Goal: Task Accomplishment & Management: Manage account settings

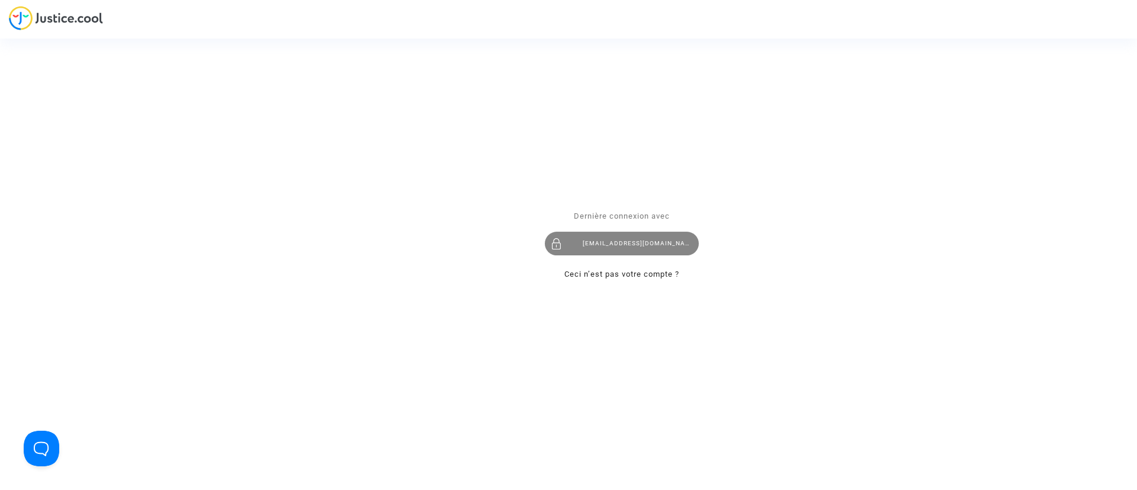
click at [629, 239] on div "[EMAIL_ADDRESS][DOMAIN_NAME]" at bounding box center [622, 244] width 154 height 24
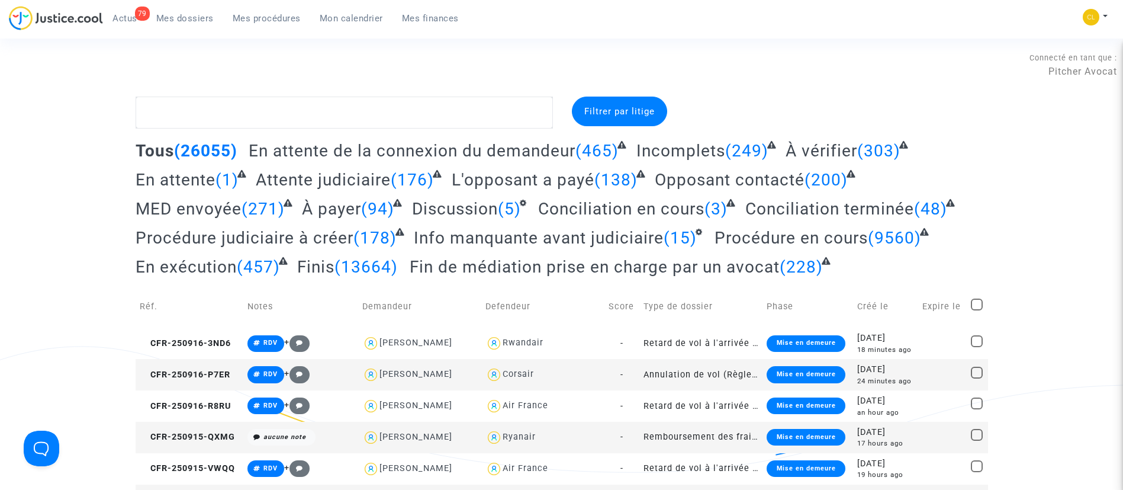
click at [342, 24] on link "Mon calendrier" at bounding box center [351, 18] width 82 height 18
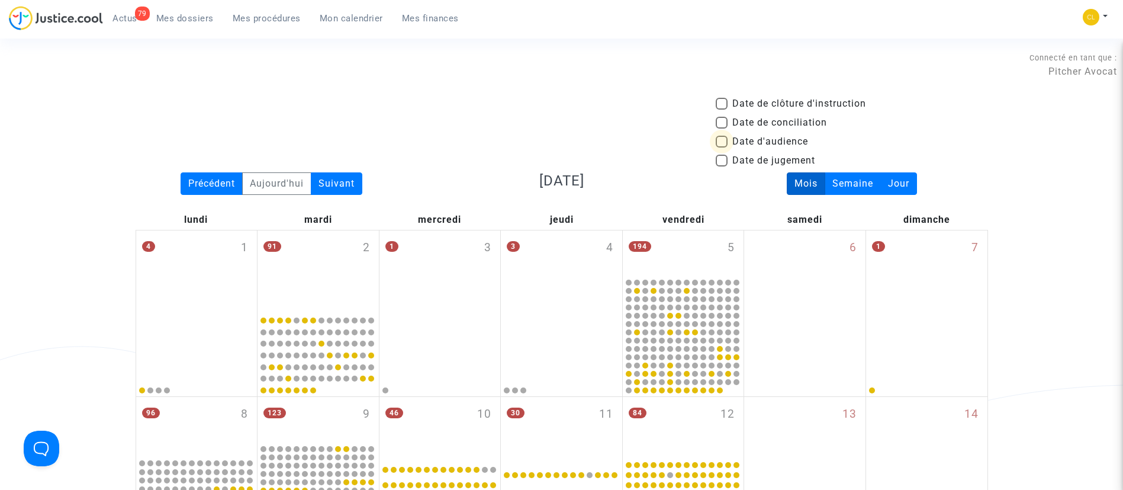
click at [806, 142] on span "Date d'audience" at bounding box center [771, 141] width 76 height 14
click at [722, 147] on input "Date d'audience" at bounding box center [721, 147] width 1 height 1
checkbox input "true"
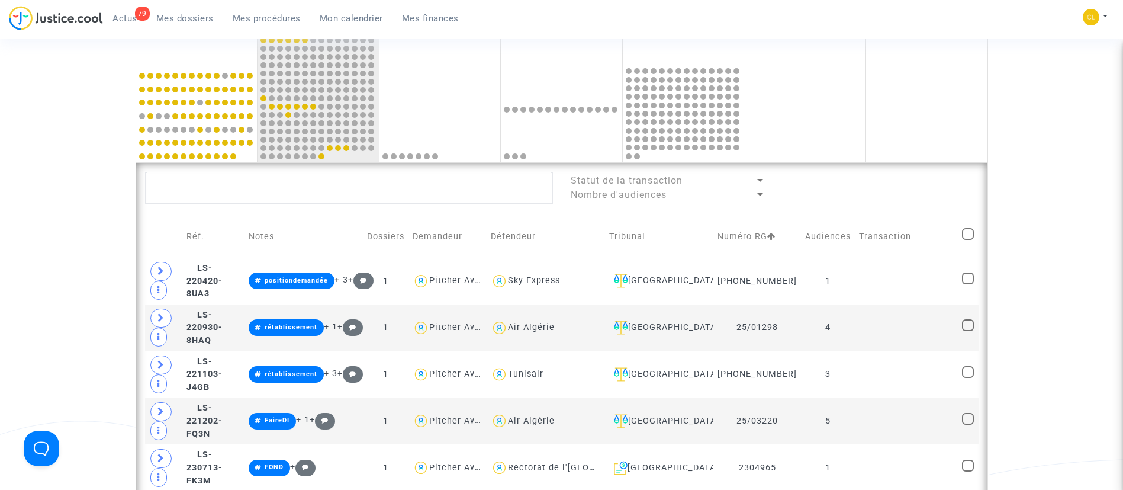
scroll to position [552, 0]
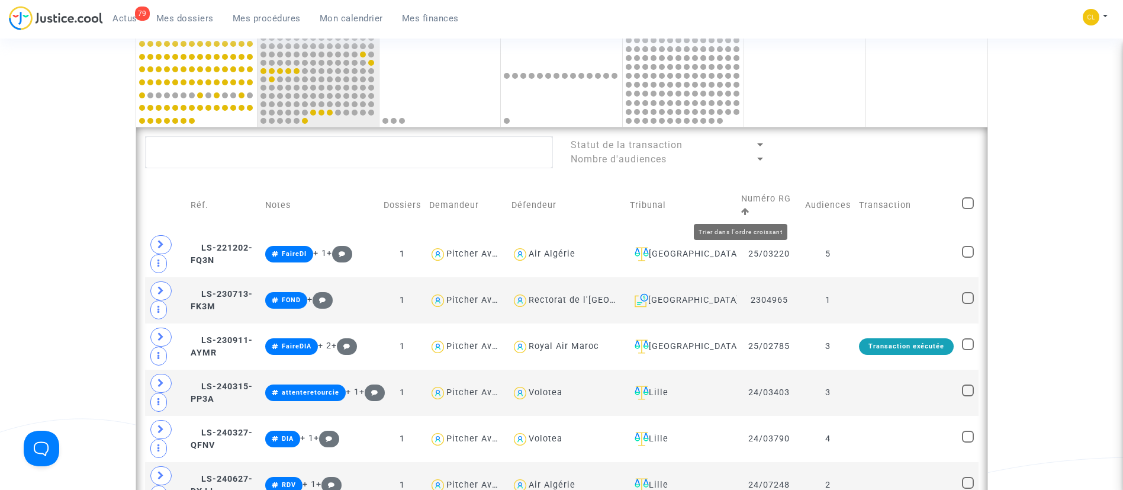
click at [741, 211] on icon at bounding box center [745, 211] width 8 height 8
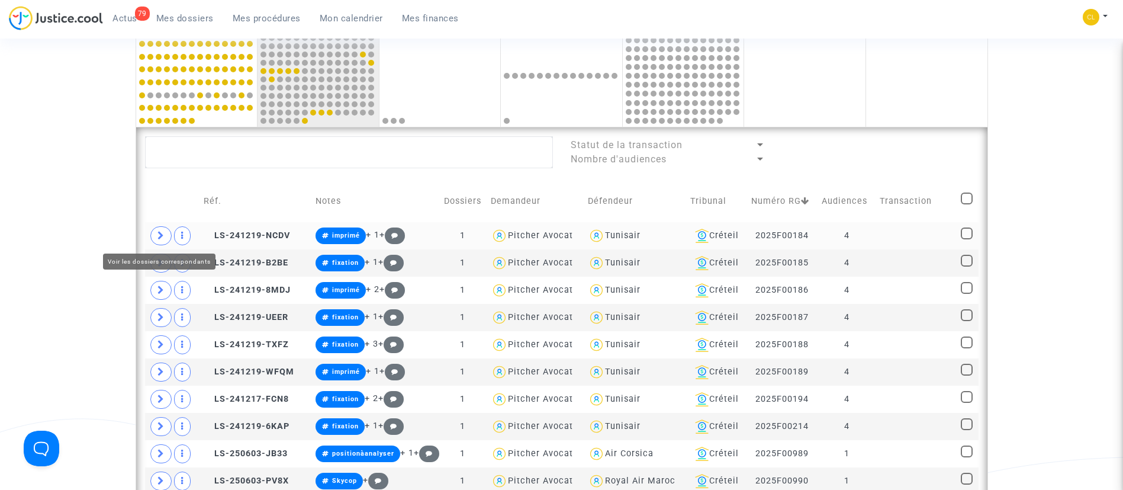
click at [162, 235] on icon at bounding box center [161, 235] width 7 height 9
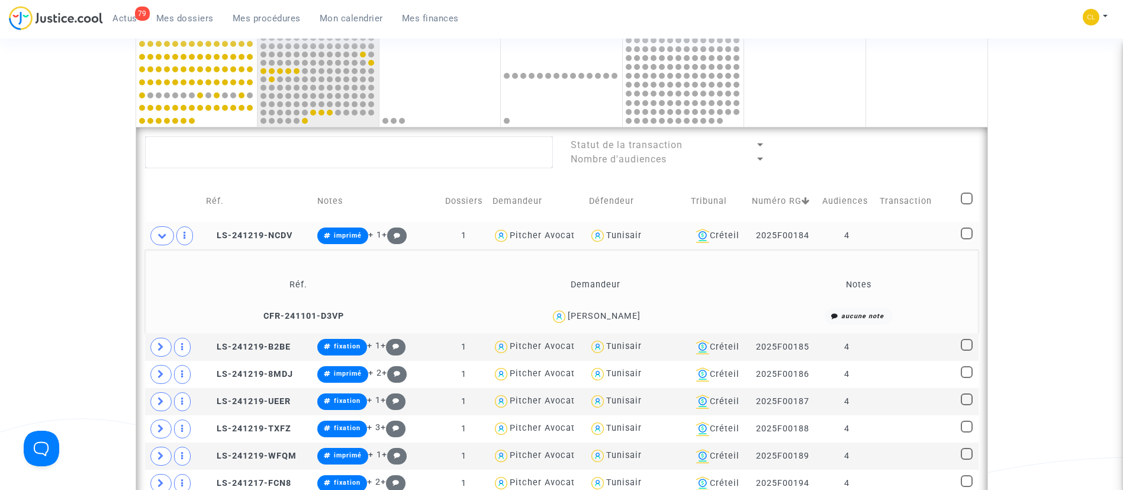
click at [593, 311] on div "[PERSON_NAME]" at bounding box center [604, 316] width 73 height 10
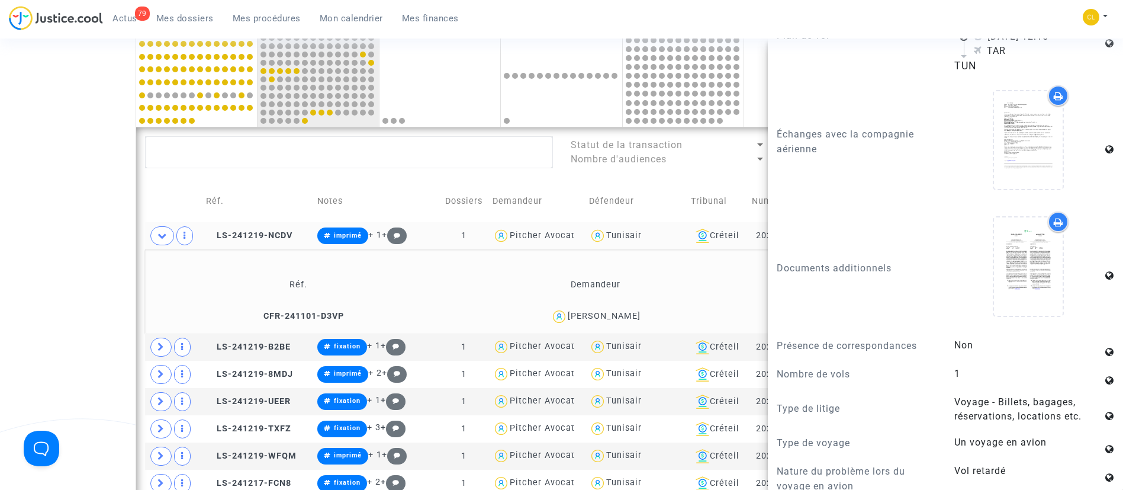
scroll to position [959, 0]
click at [655, 181] on td "Défendeur" at bounding box center [636, 201] width 102 height 42
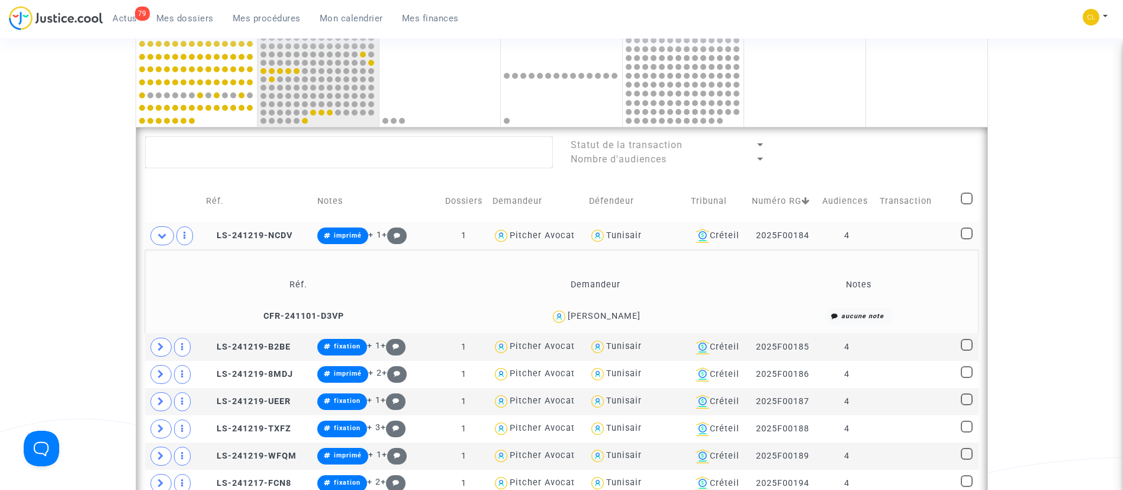
scroll to position [0, 0]
click at [968, 231] on span at bounding box center [967, 233] width 12 height 12
click at [967, 239] on input "checkbox" at bounding box center [966, 239] width 1 height 1
checkbox input "true"
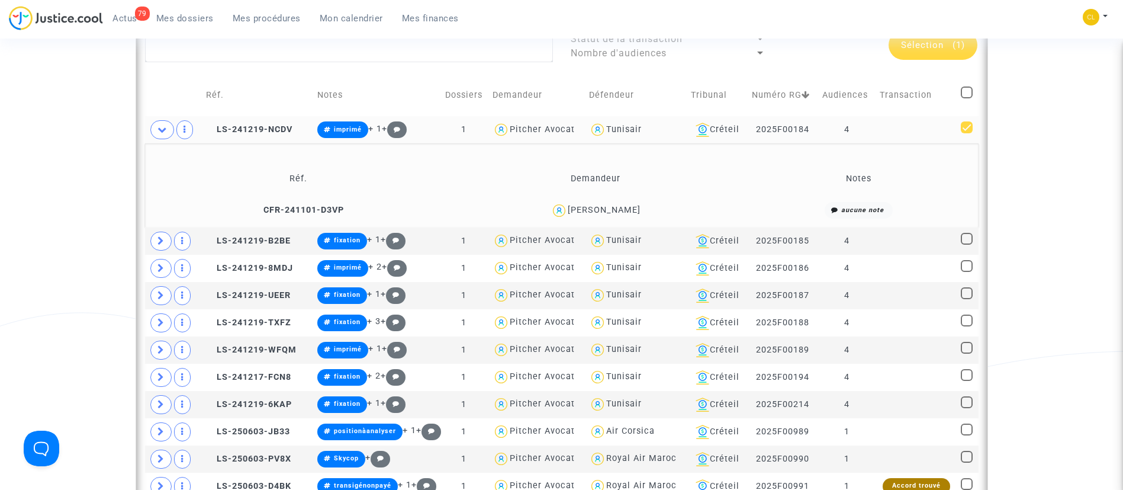
scroll to position [670, 0]
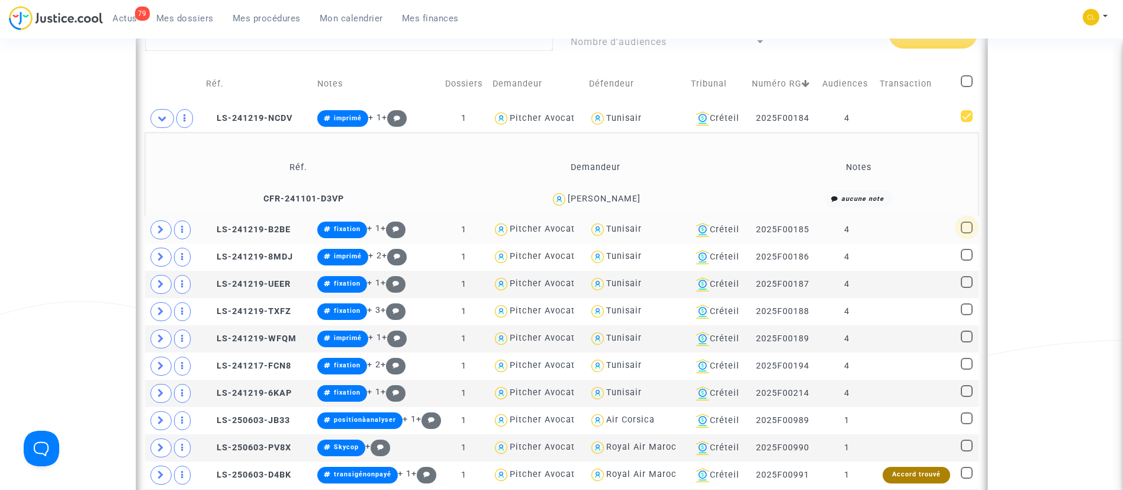
click at [966, 226] on span at bounding box center [967, 227] width 12 height 12
click at [966, 233] on input "checkbox" at bounding box center [966, 233] width 1 height 1
checkbox input "true"
click at [969, 259] on span at bounding box center [967, 255] width 12 height 12
click at [967, 261] on input "checkbox" at bounding box center [966, 261] width 1 height 1
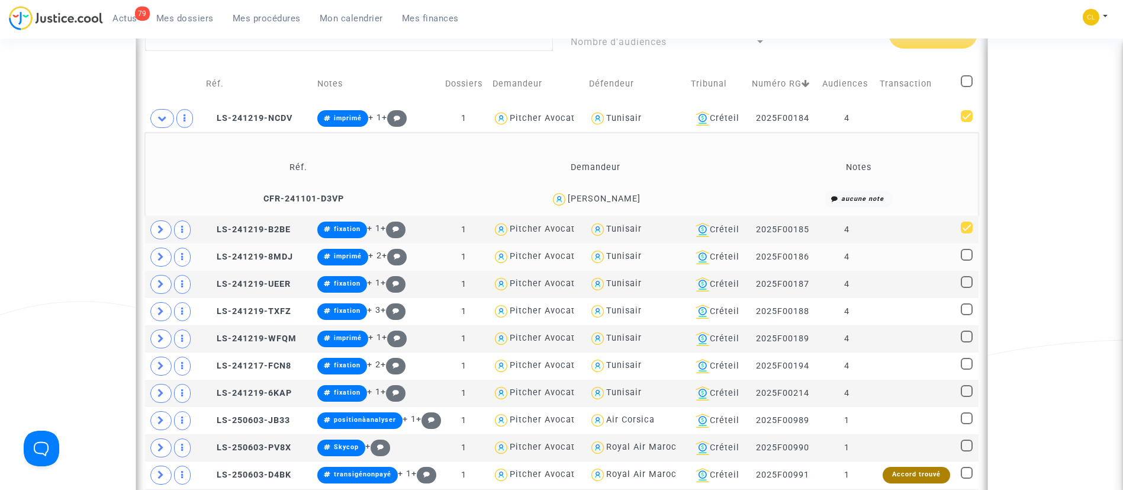
checkbox input "true"
click at [970, 282] on span at bounding box center [967, 282] width 12 height 12
click at [967, 288] on input "checkbox" at bounding box center [966, 288] width 1 height 1
checkbox input "true"
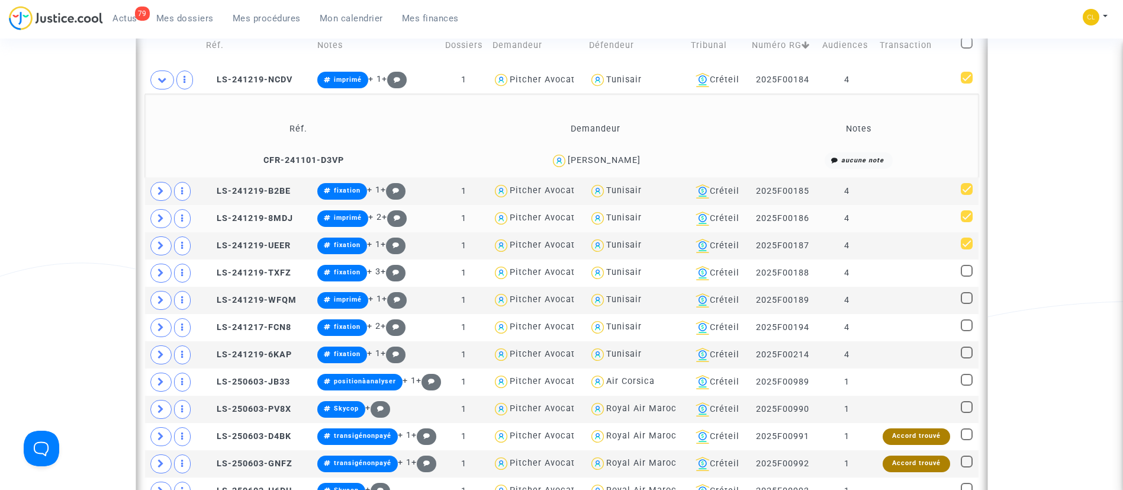
scroll to position [709, 0]
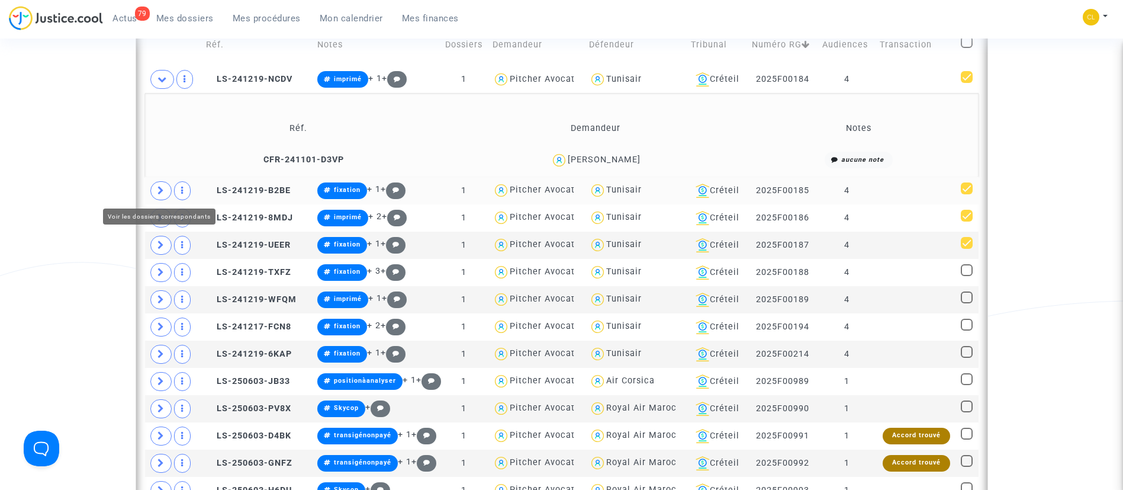
click at [161, 184] on span at bounding box center [160, 190] width 21 height 19
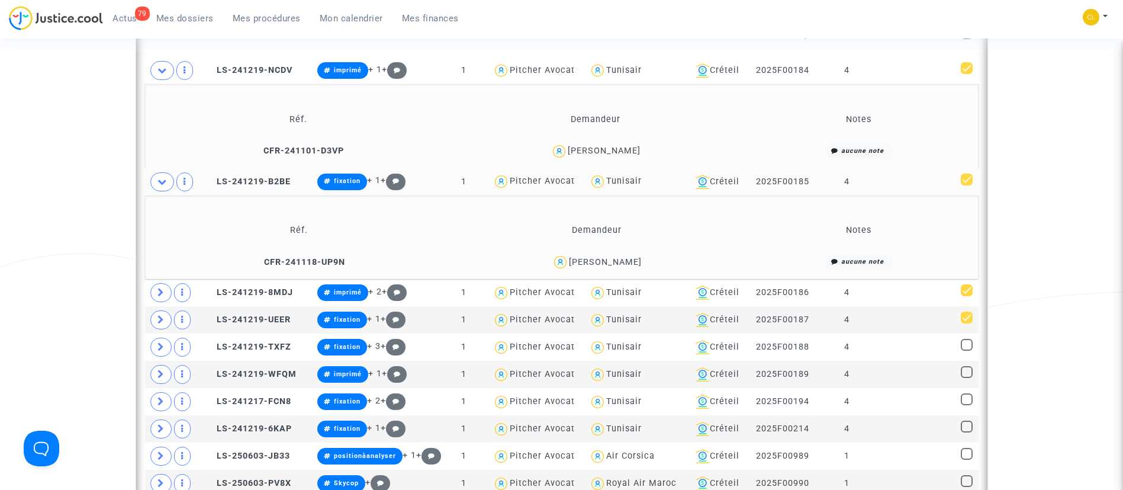
scroll to position [719, 0]
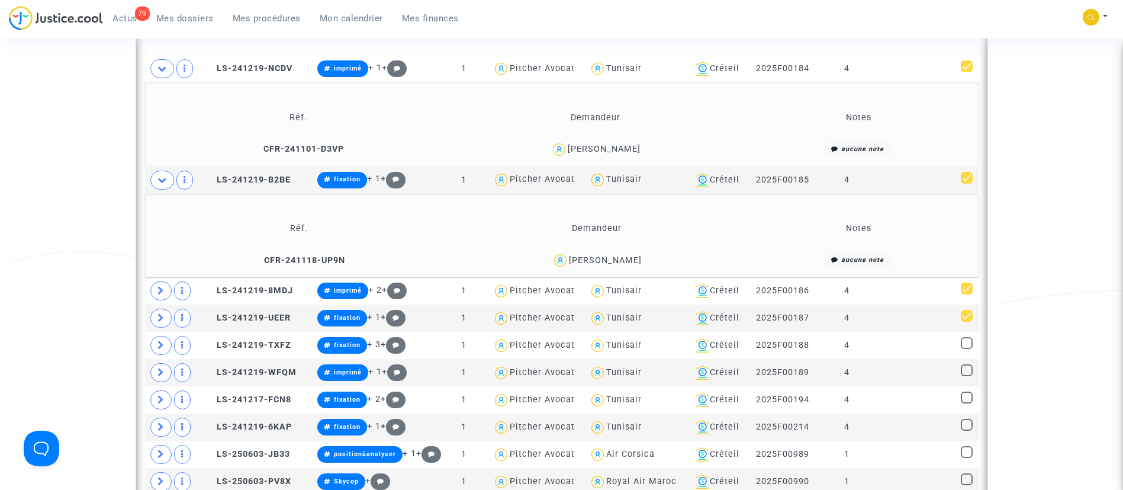
click at [625, 262] on div "[PERSON_NAME]" at bounding box center [605, 260] width 73 height 10
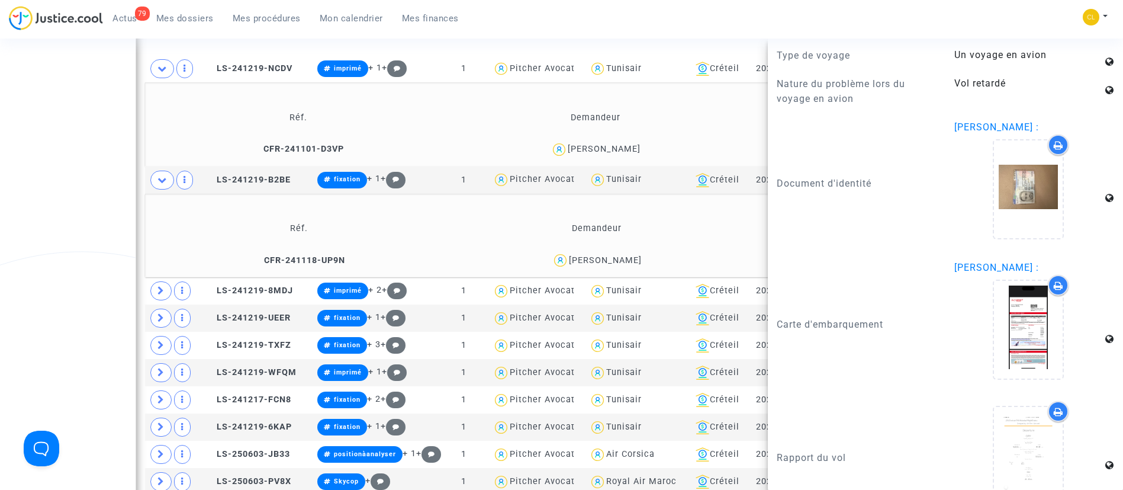
scroll to position [1406, 0]
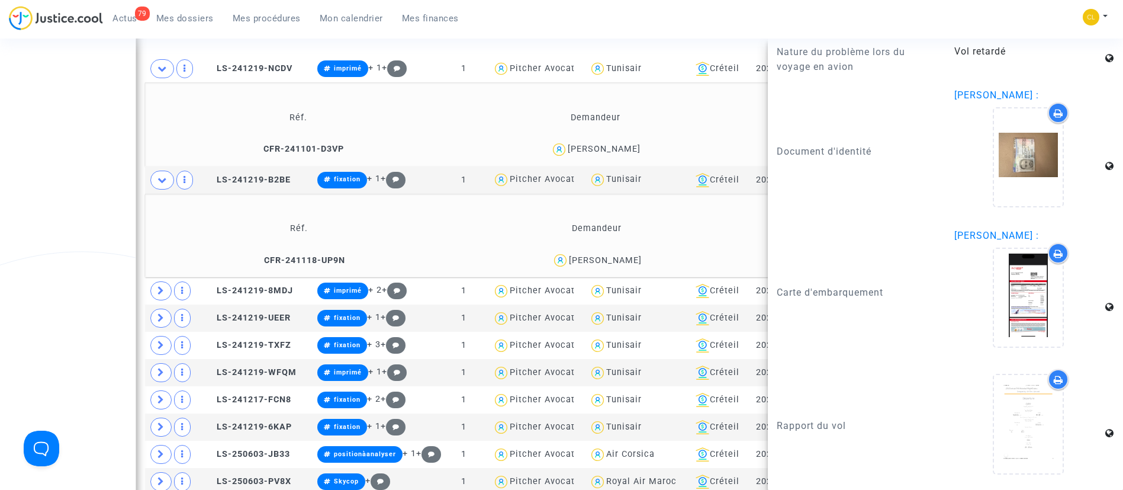
click at [664, 222] on td "Demandeur" at bounding box center [596, 229] width 295 height 38
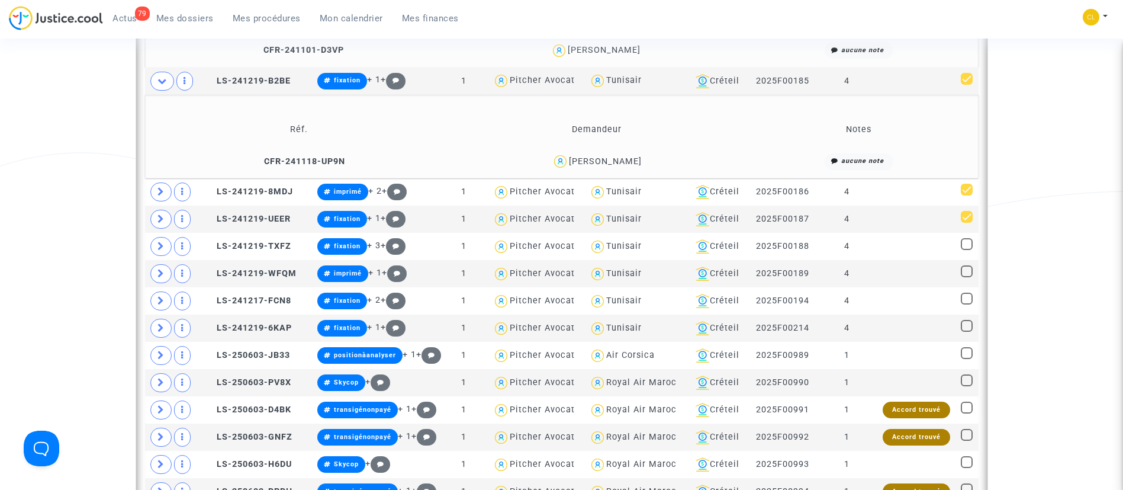
scroll to position [838, 0]
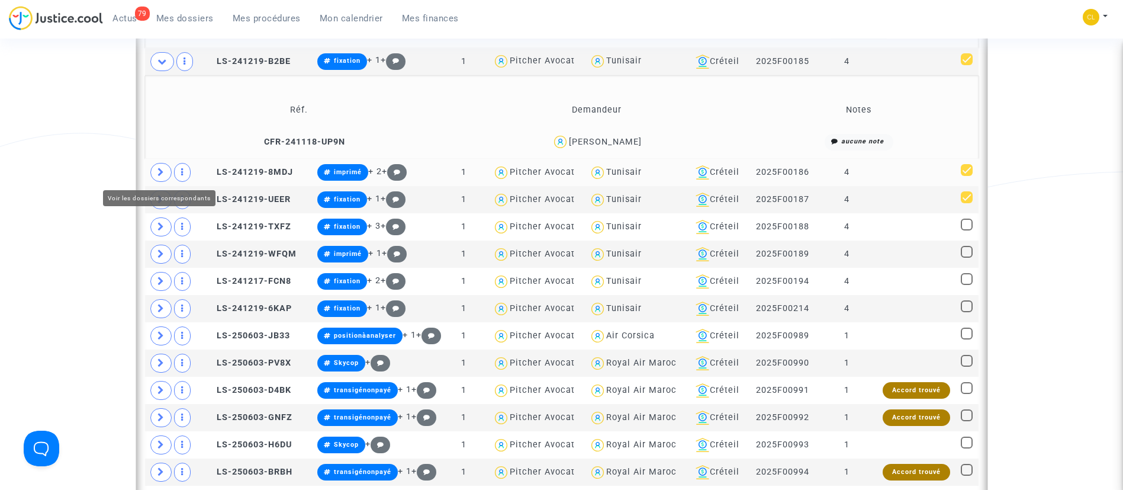
click at [158, 168] on icon at bounding box center [161, 172] width 7 height 9
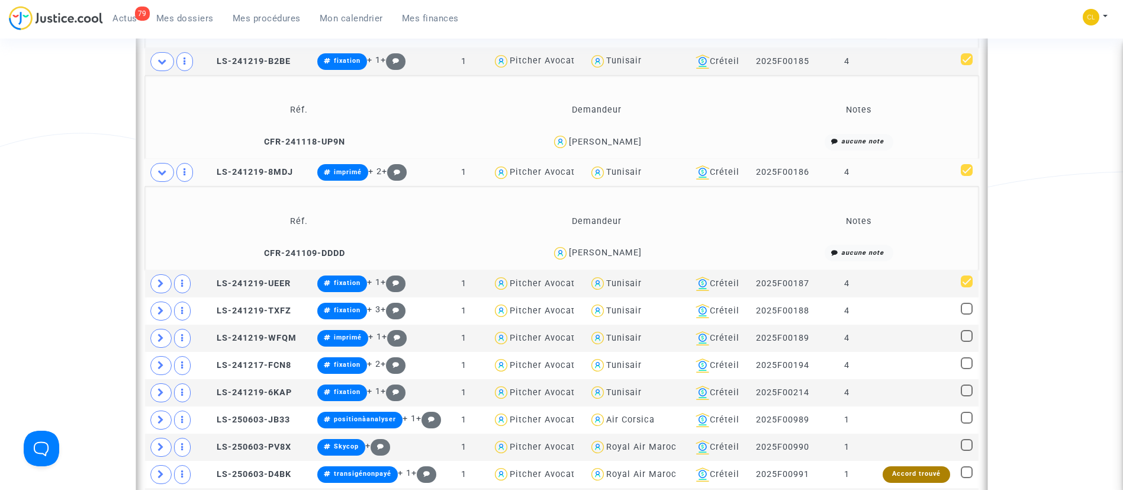
click at [616, 248] on div "[PERSON_NAME]" at bounding box center [605, 253] width 73 height 10
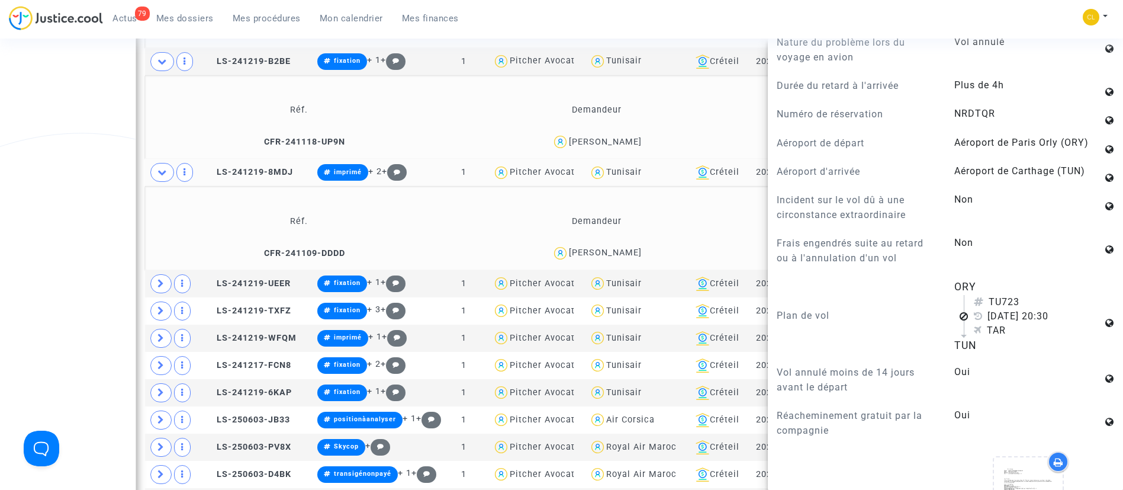
scroll to position [682, 0]
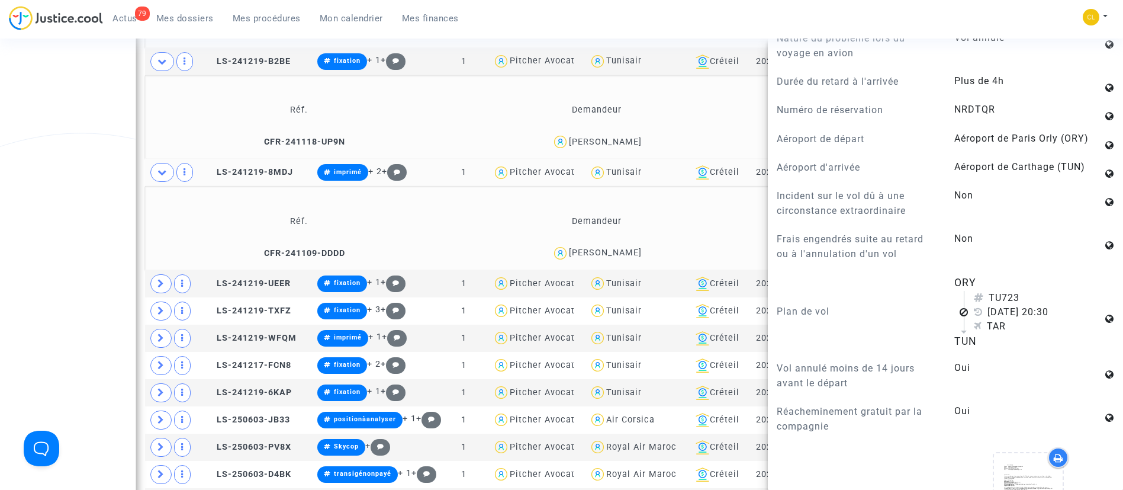
click at [844, 117] on p "Numéro de réservation" at bounding box center [857, 109] width 160 height 15
click at [724, 219] on td "Demandeur" at bounding box center [596, 221] width 295 height 38
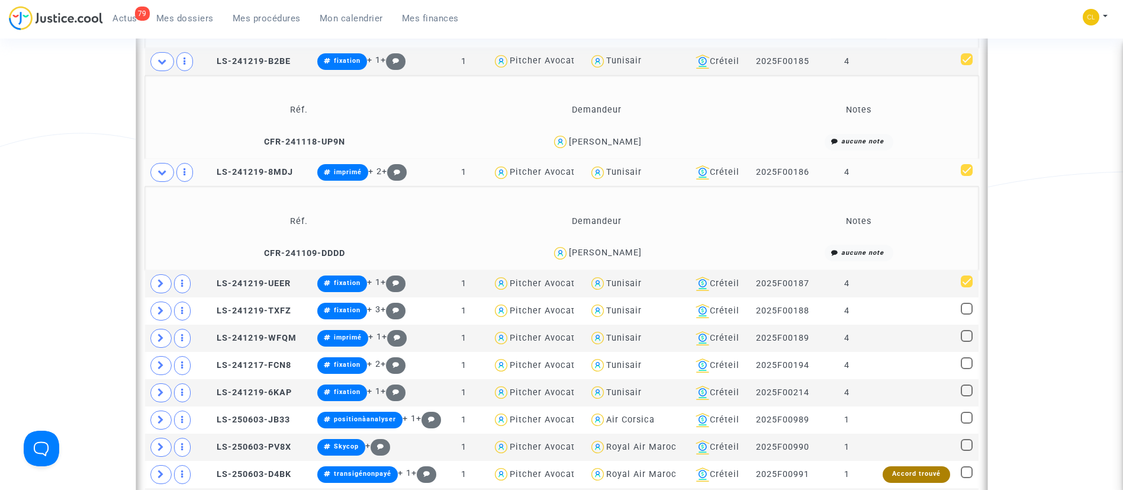
scroll to position [0, 0]
click at [606, 250] on div "[PERSON_NAME]" at bounding box center [605, 253] width 73 height 10
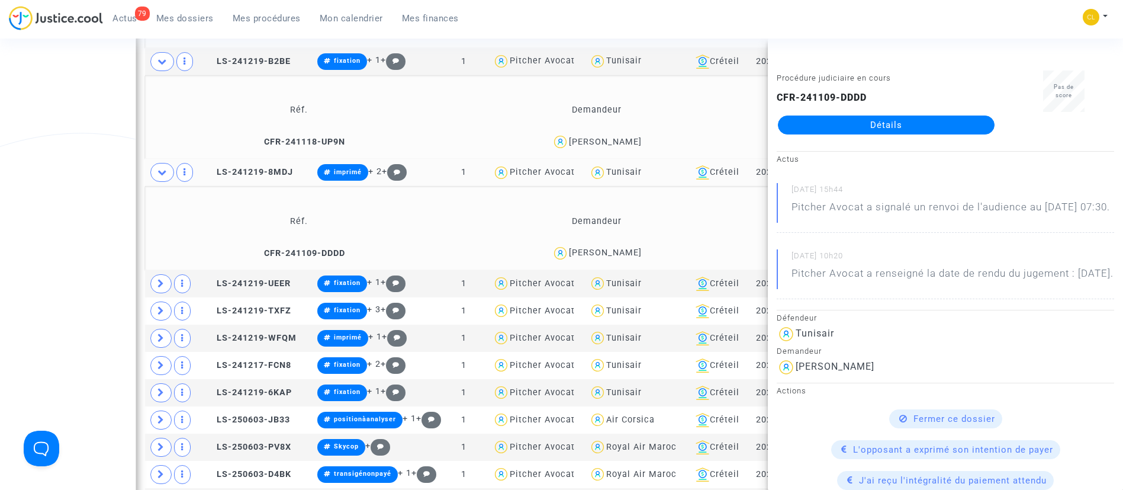
click at [728, 198] on td "Réf. Demandeur Notes CFR-241109-DDDD [PERSON_NAME] aucune note" at bounding box center [562, 228] width 834 height 84
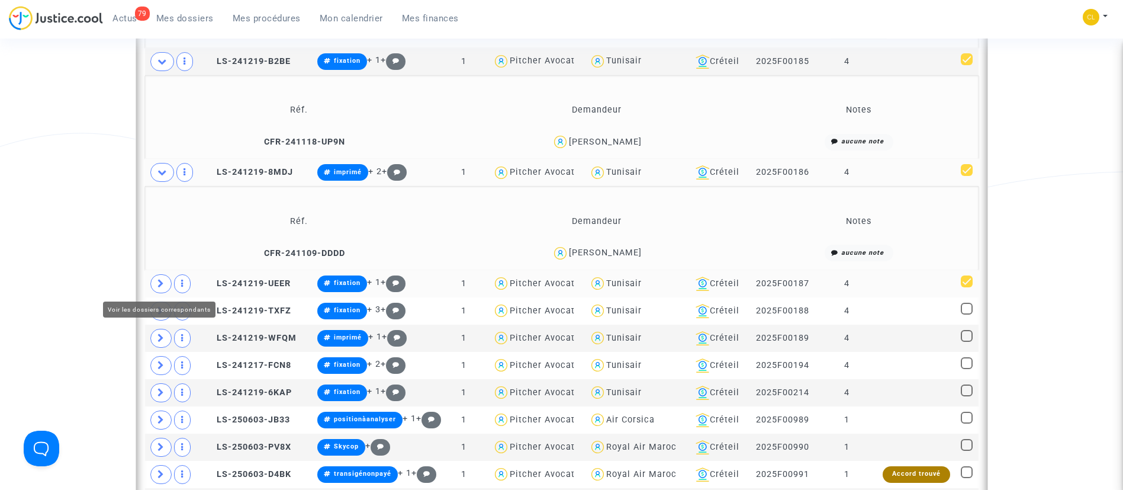
click at [159, 282] on icon at bounding box center [161, 283] width 7 height 9
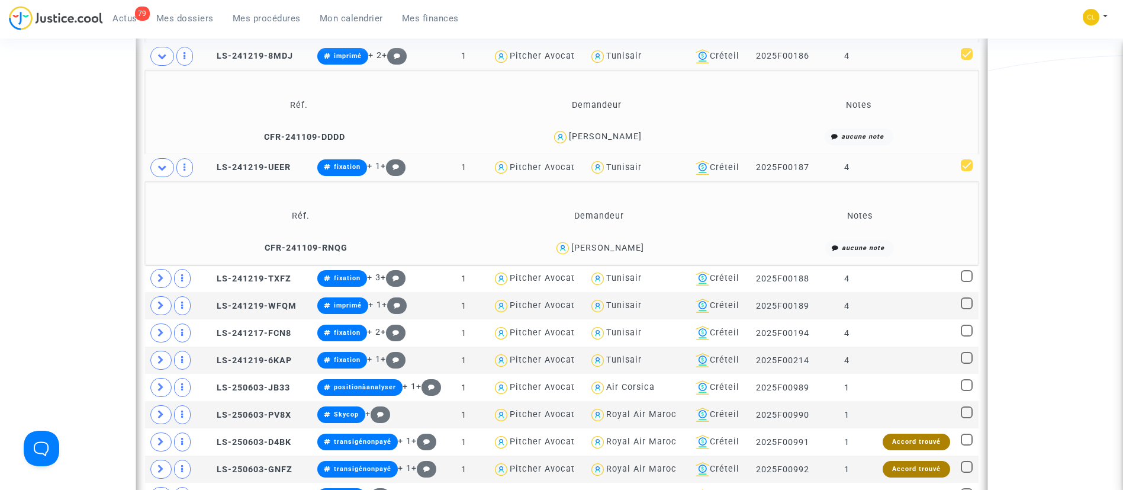
scroll to position [955, 0]
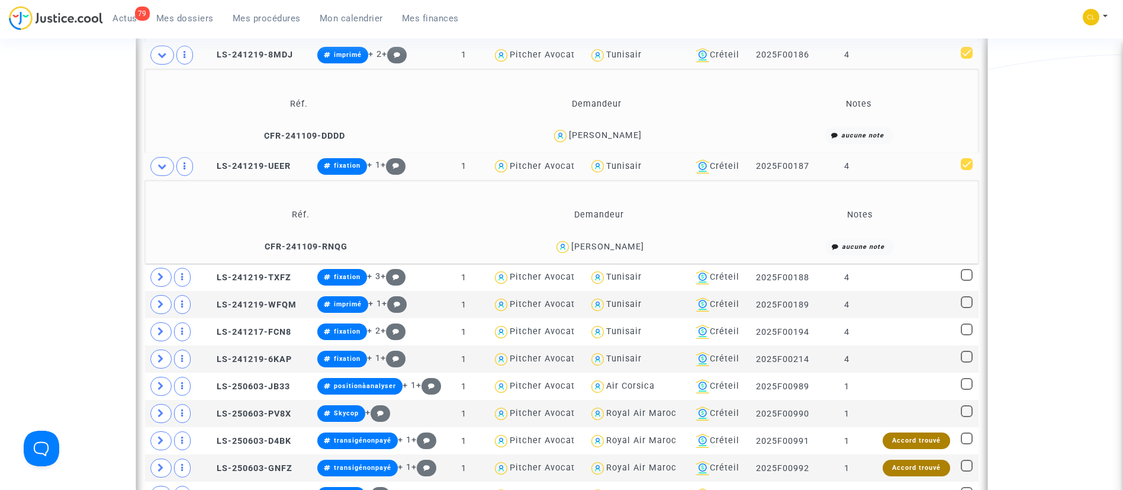
click at [705, 207] on td "Demandeur" at bounding box center [598, 215] width 293 height 38
click at [616, 243] on div "[PERSON_NAME]" at bounding box center [607, 247] width 73 height 10
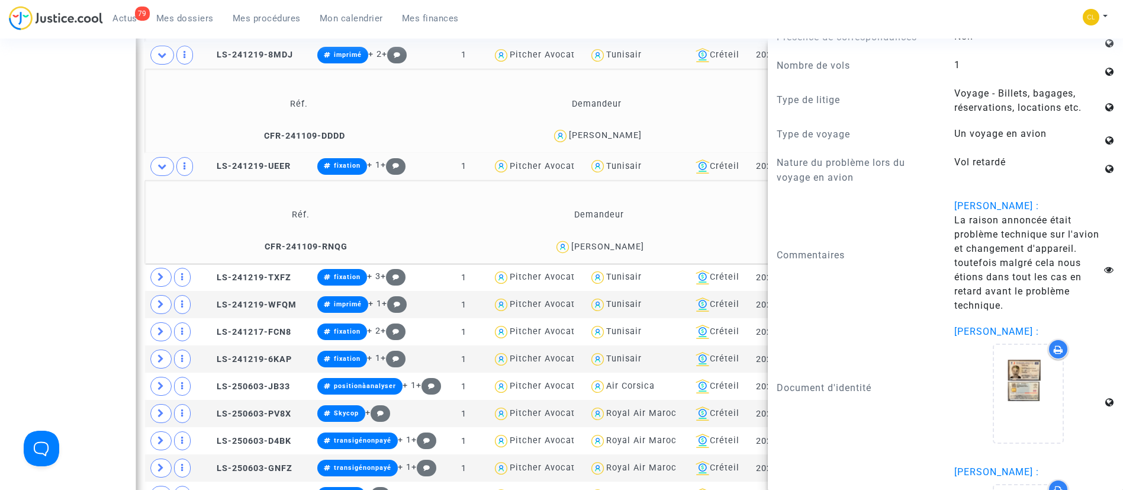
scroll to position [1546, 0]
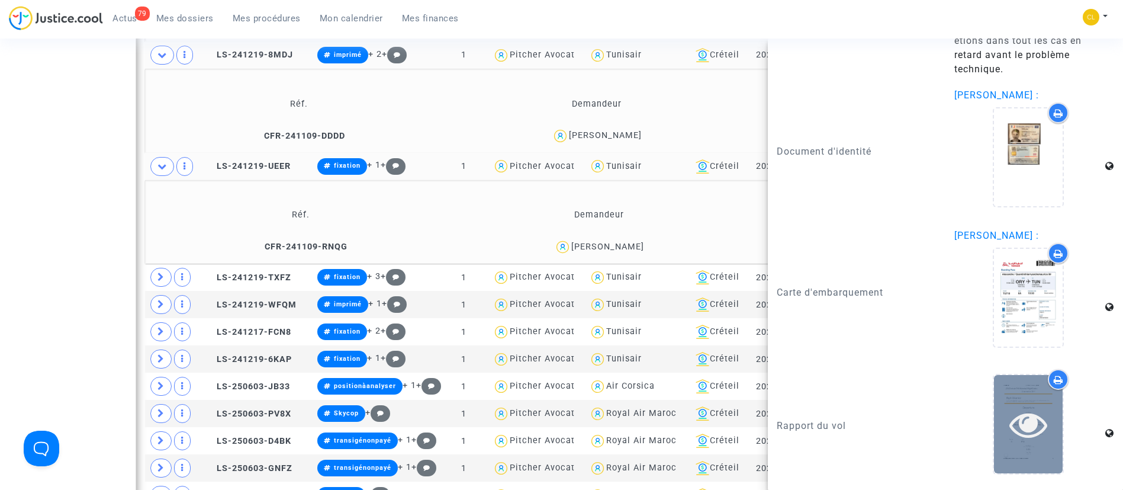
click at [1047, 430] on div at bounding box center [1028, 424] width 69 height 38
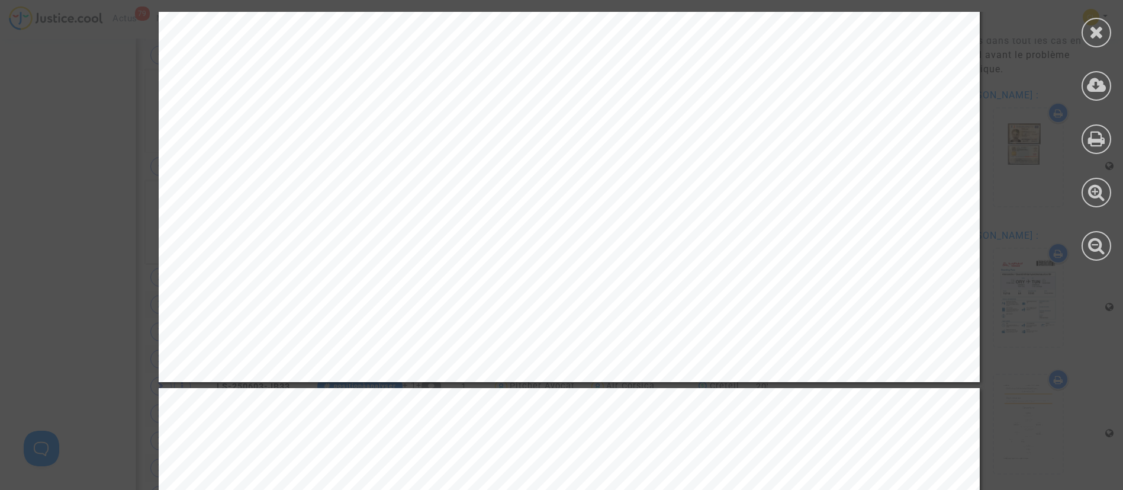
scroll to position [1861, 0]
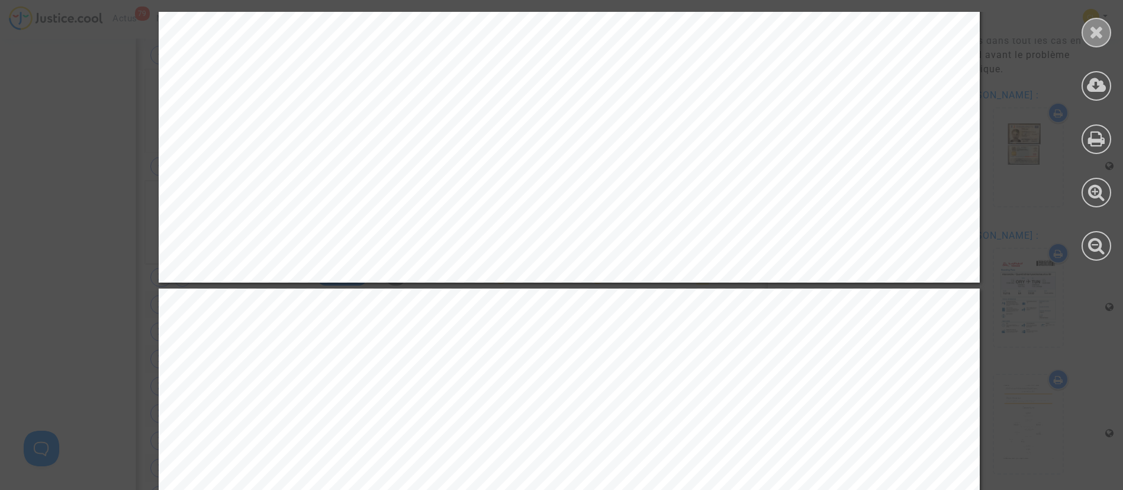
click at [1111, 34] on div at bounding box center [1097, 33] width 30 height 30
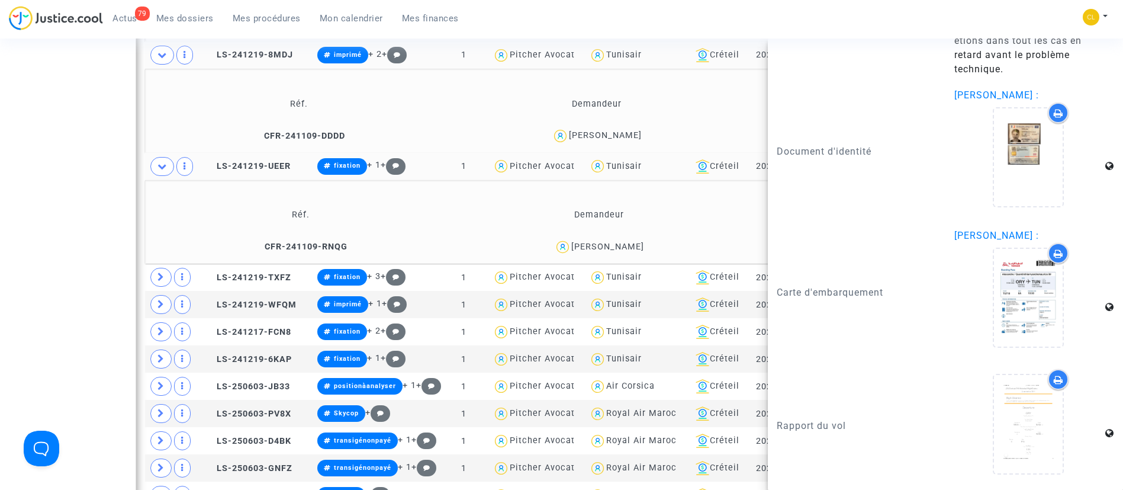
click at [741, 174] on td "Créteil" at bounding box center [717, 166] width 60 height 27
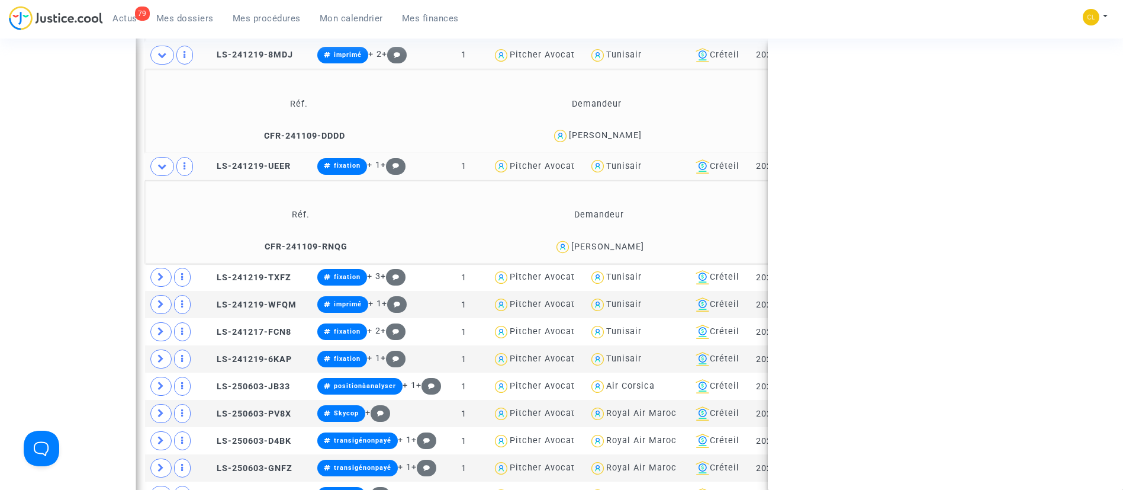
scroll to position [0, 0]
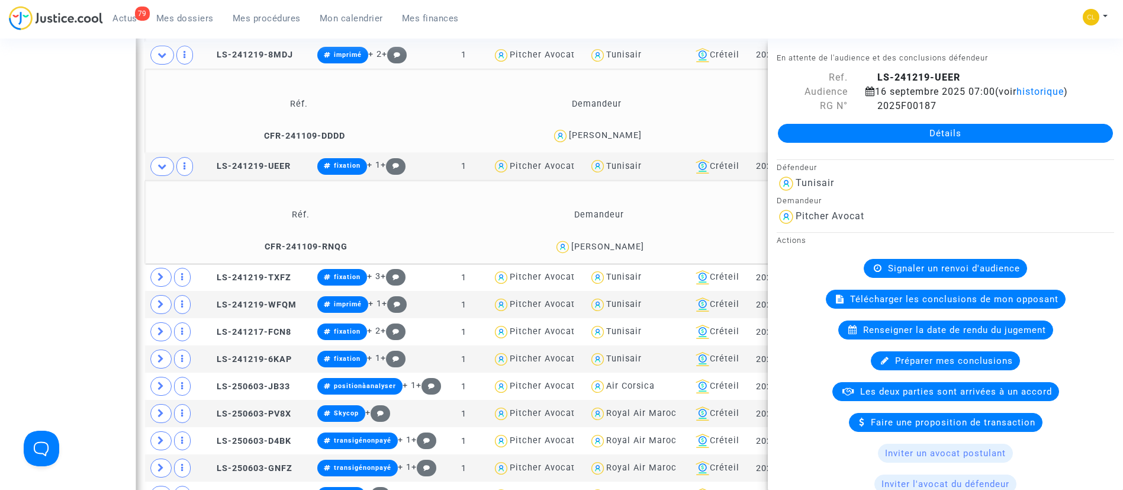
click at [720, 202] on td "Demandeur" at bounding box center [598, 215] width 293 height 38
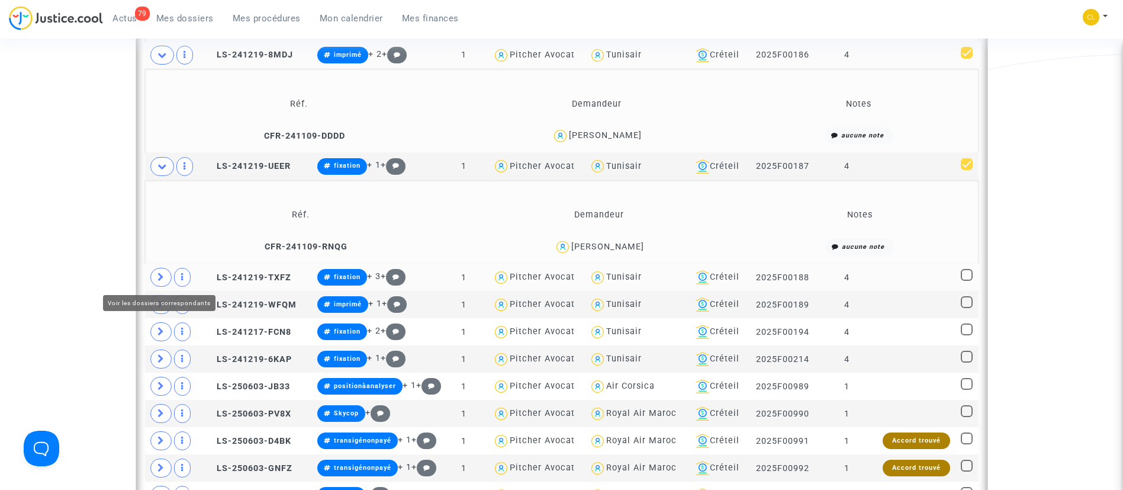
click at [161, 273] on icon at bounding box center [161, 276] width 7 height 9
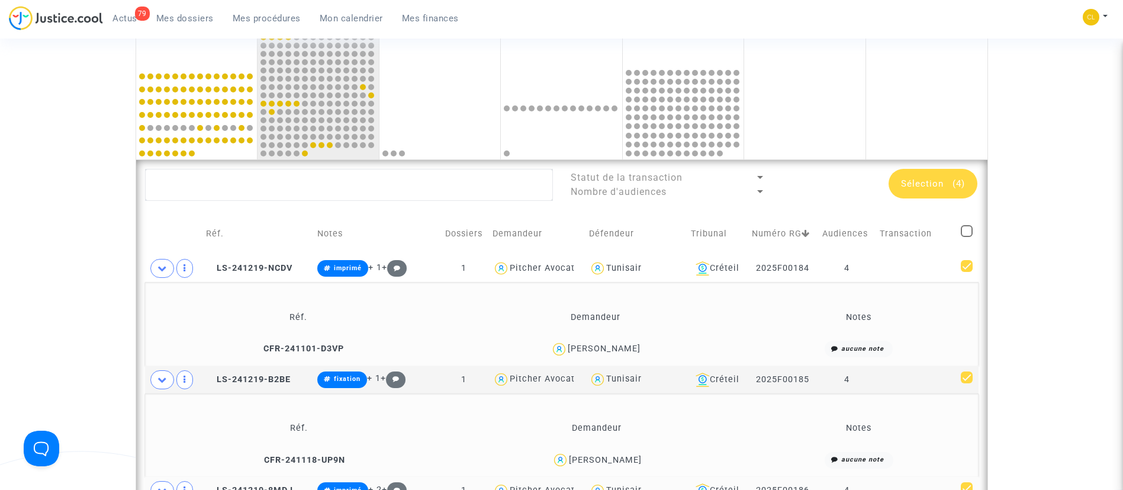
scroll to position [493, 0]
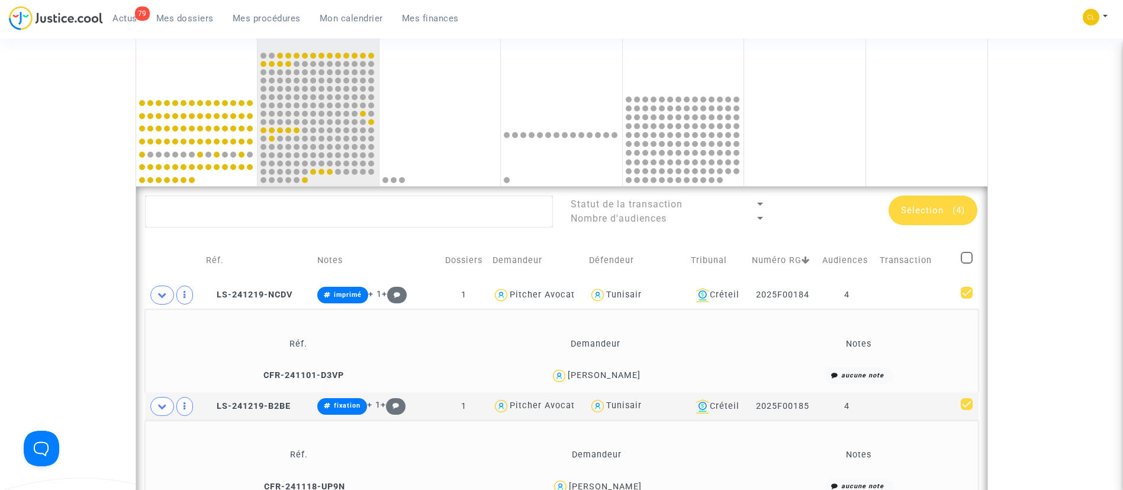
click at [962, 218] on div "Sélection (4)" at bounding box center [933, 210] width 89 height 30
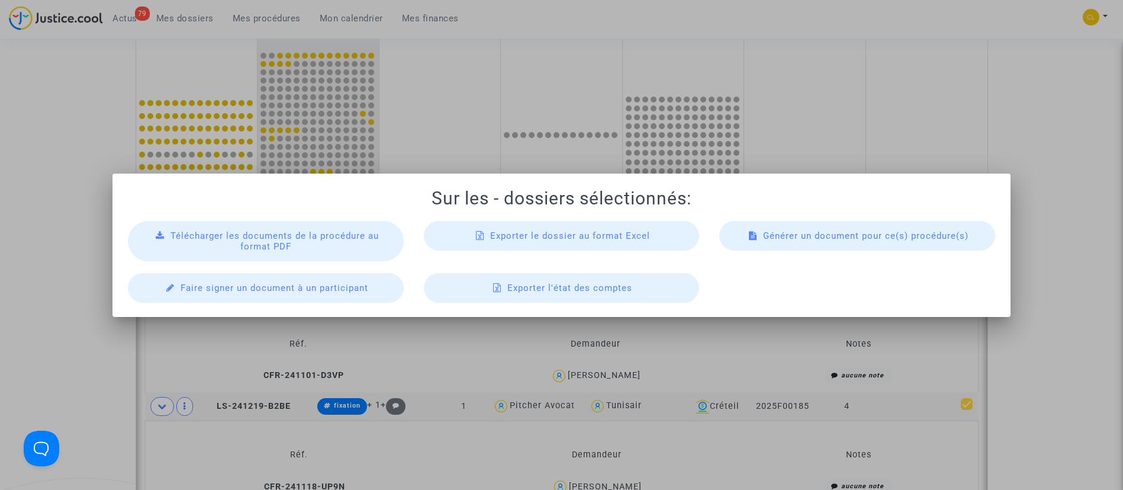
scroll to position [0, 0]
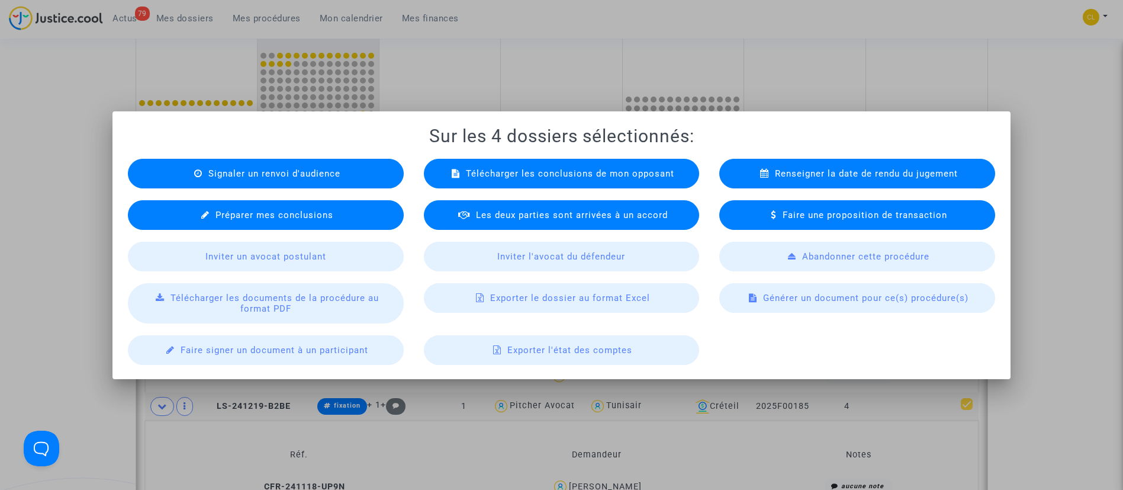
click at [840, 176] on span "Renseigner la date de rendu du jugement" at bounding box center [866, 173] width 183 height 11
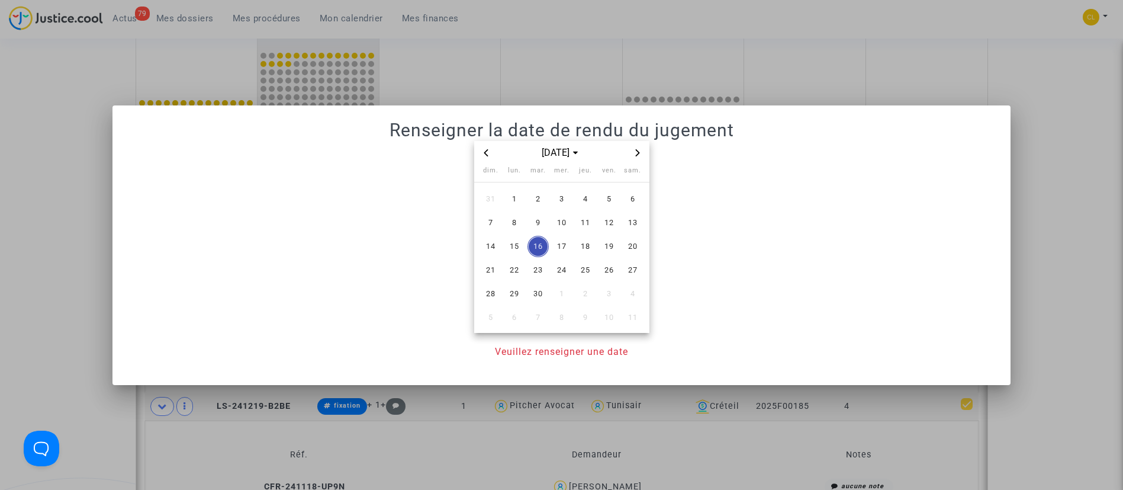
click at [638, 147] on span "Next month" at bounding box center [638, 153] width 14 height 14
click at [537, 226] on span "4" at bounding box center [538, 222] width 21 height 21
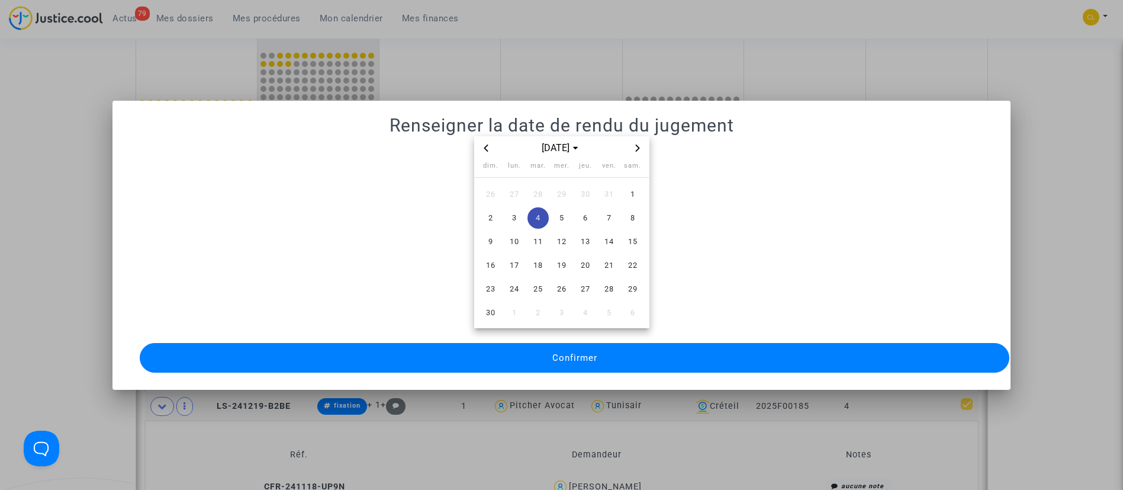
click at [657, 352] on button "Confirmer" at bounding box center [575, 358] width 870 height 30
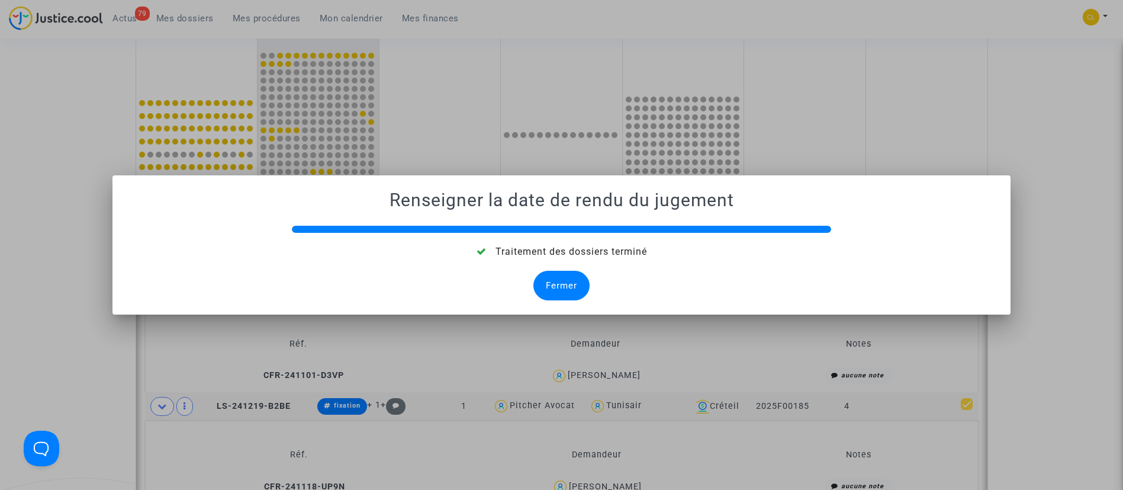
click at [570, 283] on div "Fermer" at bounding box center [562, 286] width 56 height 30
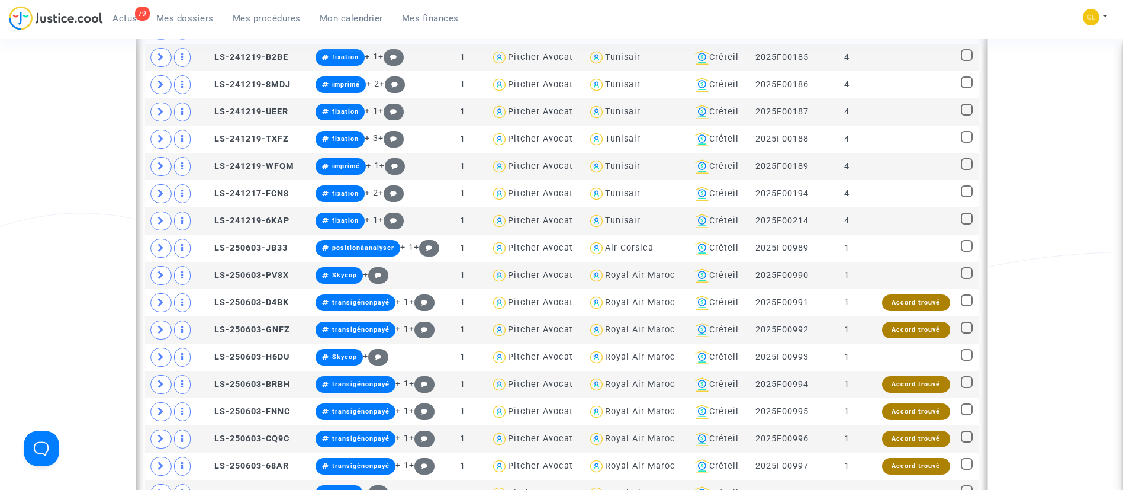
scroll to position [756, 0]
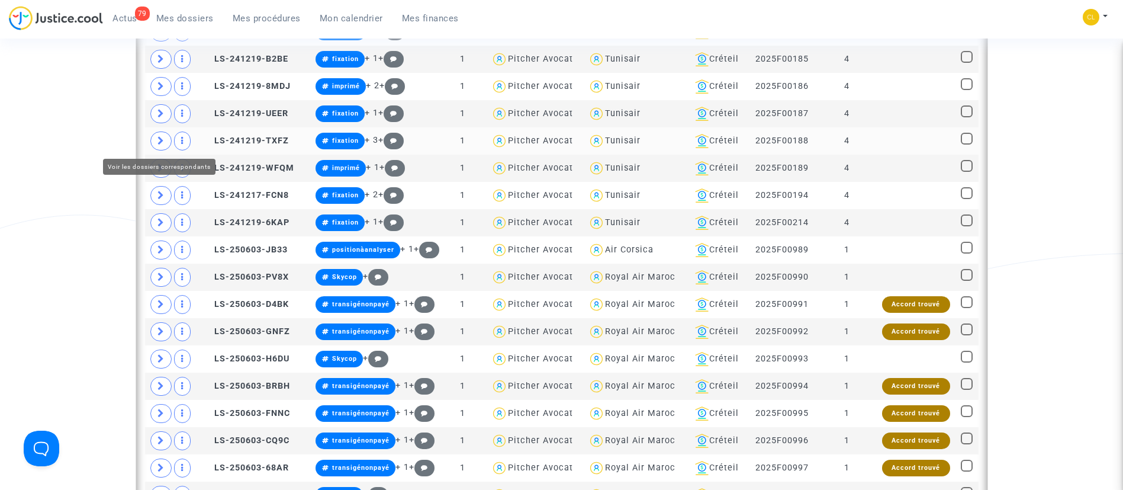
click at [160, 136] on icon at bounding box center [161, 140] width 7 height 9
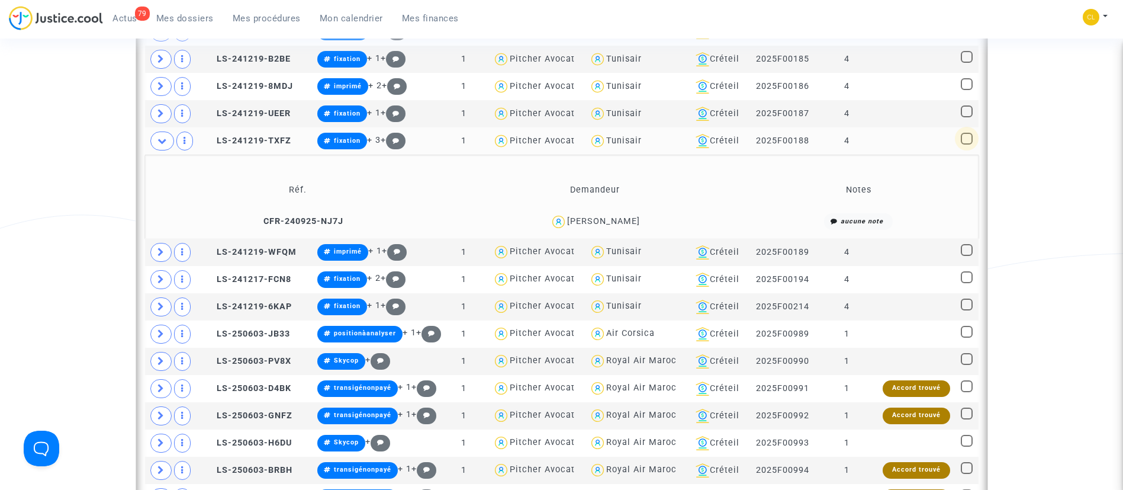
click at [971, 137] on span at bounding box center [967, 139] width 12 height 12
click at [967, 144] on input "checkbox" at bounding box center [966, 144] width 1 height 1
checkbox input "true"
click at [965, 250] on span at bounding box center [967, 250] width 12 height 12
click at [966, 256] on input "checkbox" at bounding box center [966, 256] width 1 height 1
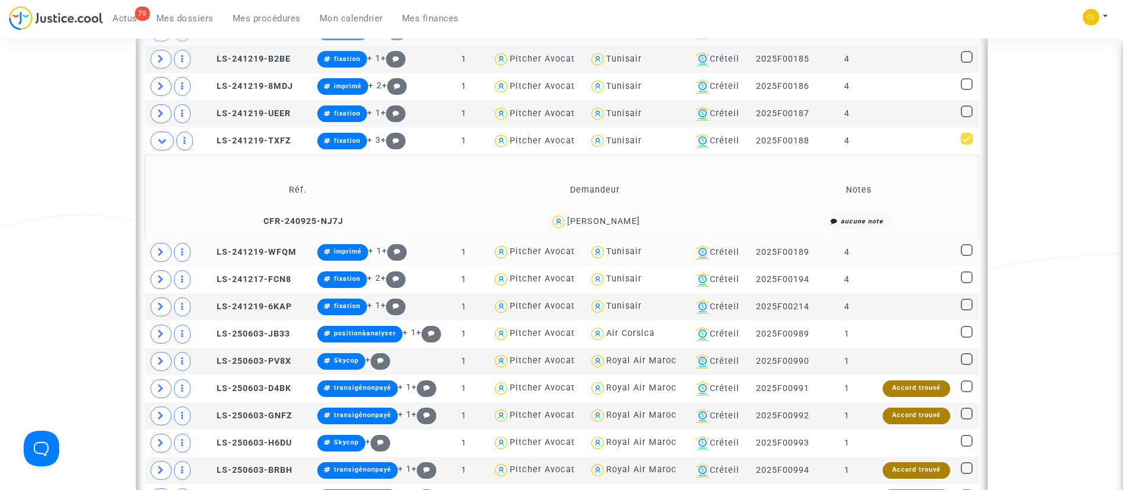
checkbox input "true"
click at [969, 277] on span at bounding box center [967, 277] width 12 height 12
click at [967, 283] on input "checkbox" at bounding box center [966, 283] width 1 height 1
checkbox input "true"
click at [969, 305] on span at bounding box center [967, 304] width 12 height 12
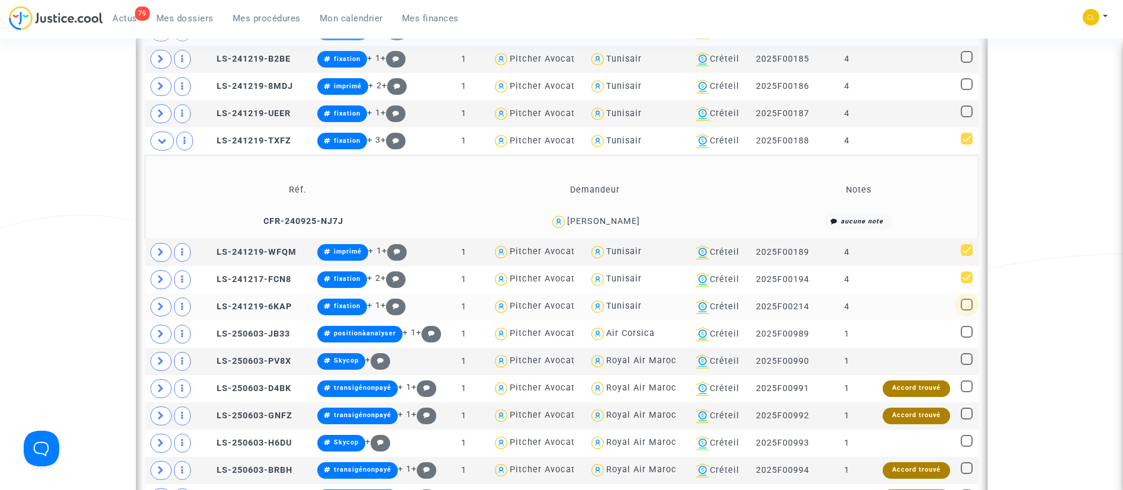
click at [967, 310] on input "checkbox" at bounding box center [966, 310] width 1 height 1
checkbox input "true"
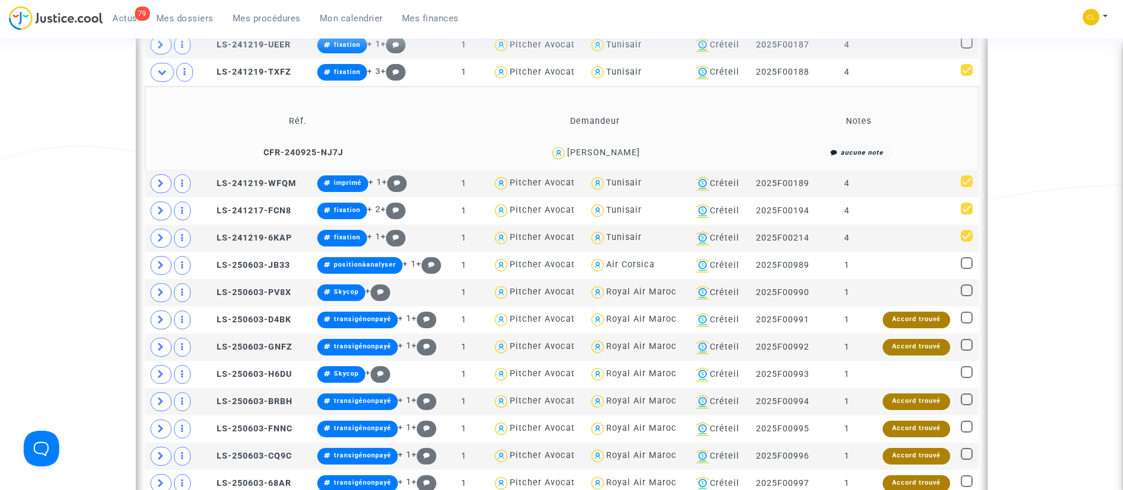
scroll to position [825, 0]
click at [160, 179] on icon at bounding box center [161, 182] width 7 height 9
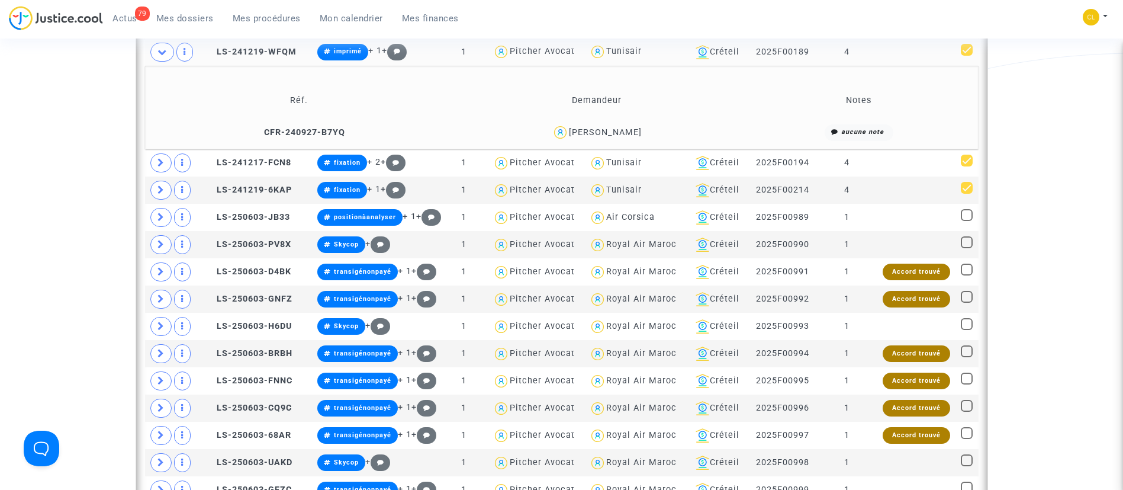
scroll to position [964, 0]
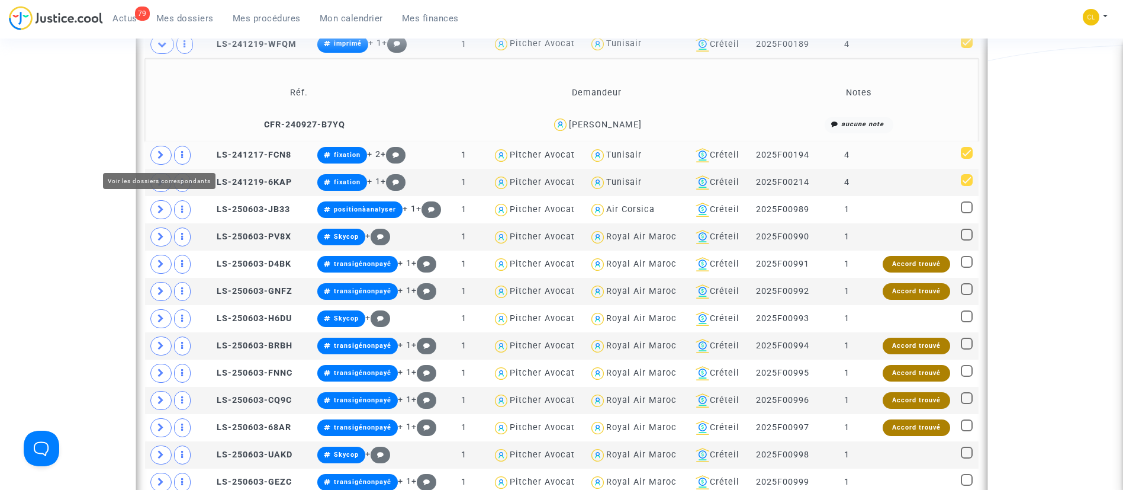
click at [165, 154] on span at bounding box center [160, 155] width 21 height 19
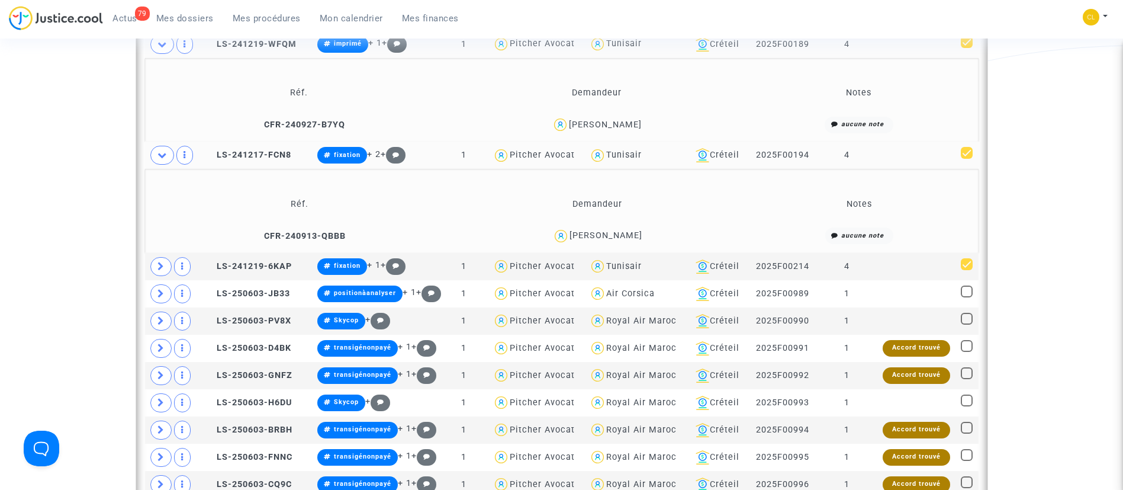
click at [634, 236] on div "[PERSON_NAME]" at bounding box center [606, 235] width 73 height 10
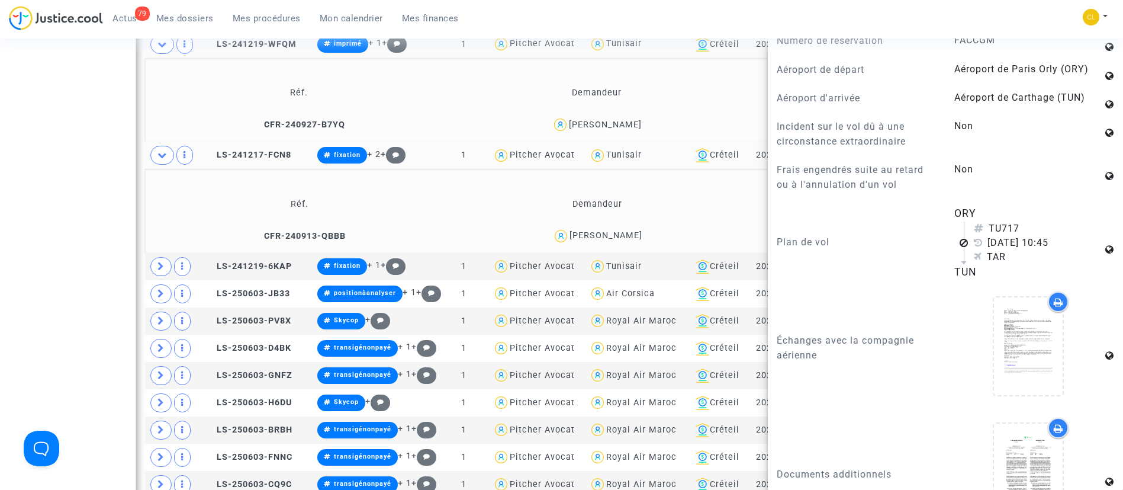
scroll to position [750, 0]
click at [719, 193] on td "Demandeur" at bounding box center [598, 204] width 294 height 38
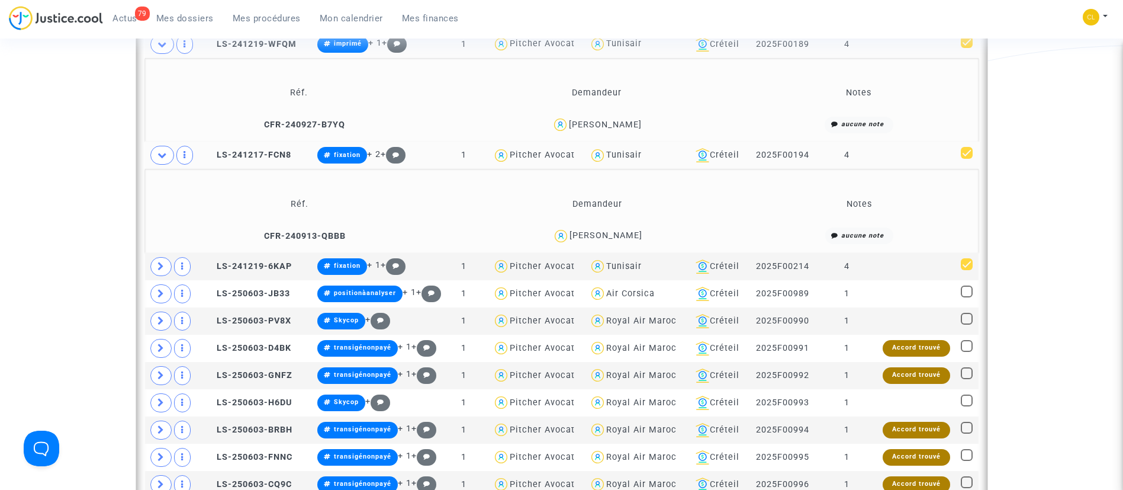
scroll to position [0, 0]
click at [623, 234] on div "[PERSON_NAME]" at bounding box center [606, 235] width 73 height 10
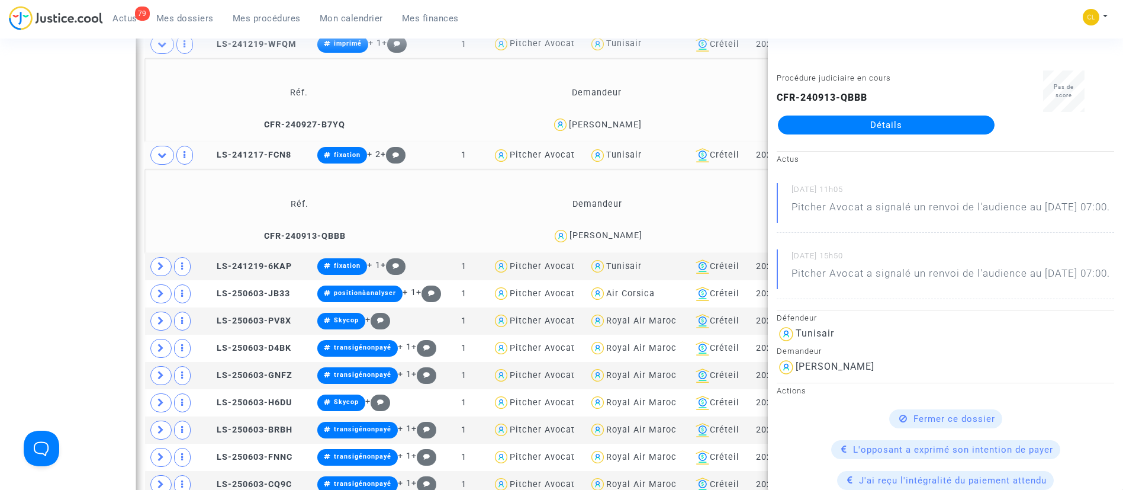
click at [472, 220] on td "Demandeur" at bounding box center [598, 204] width 294 height 38
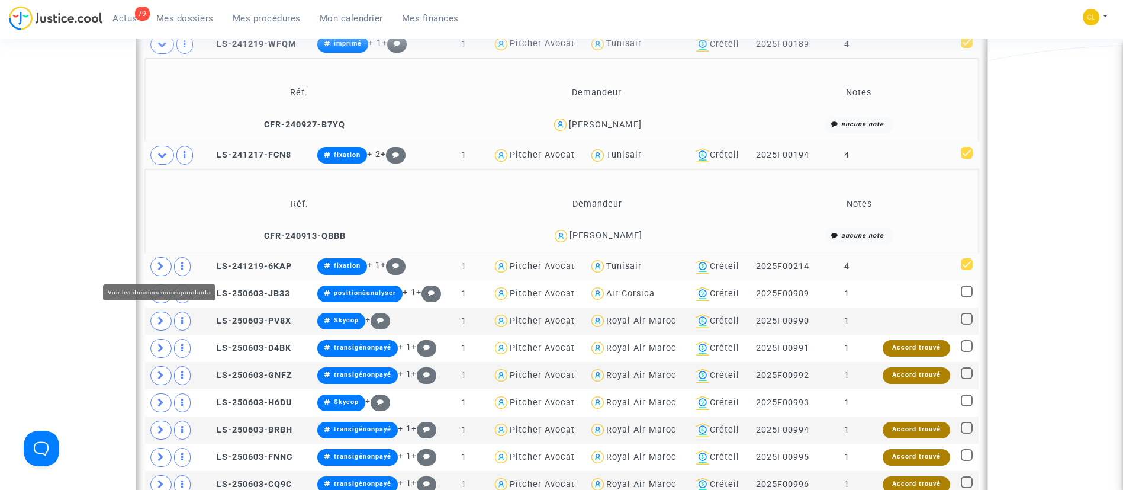
click at [160, 264] on icon at bounding box center [161, 266] width 7 height 9
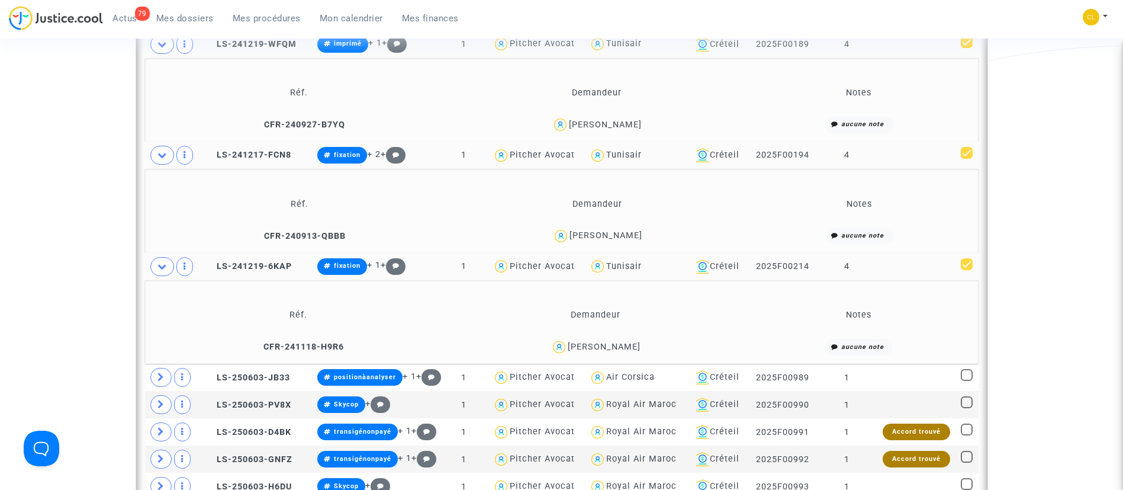
click at [634, 343] on div "[PERSON_NAME]" at bounding box center [604, 347] width 73 height 10
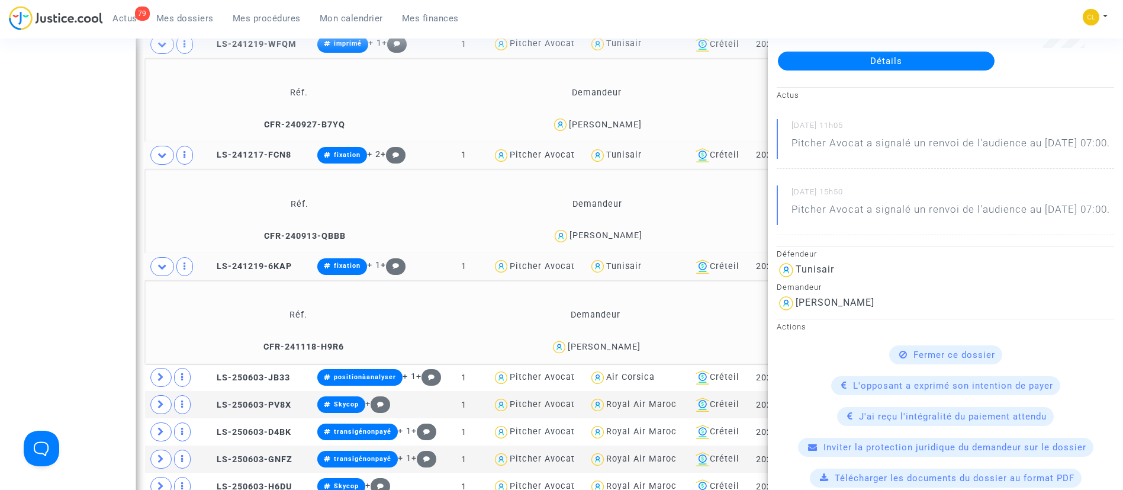
scroll to position [65, 0]
click at [795, 10] on div "79 Actus Mes dossiers Mes procédures Mon calendrier Mes finances Mon profil Cha…" at bounding box center [561, 22] width 1123 height 33
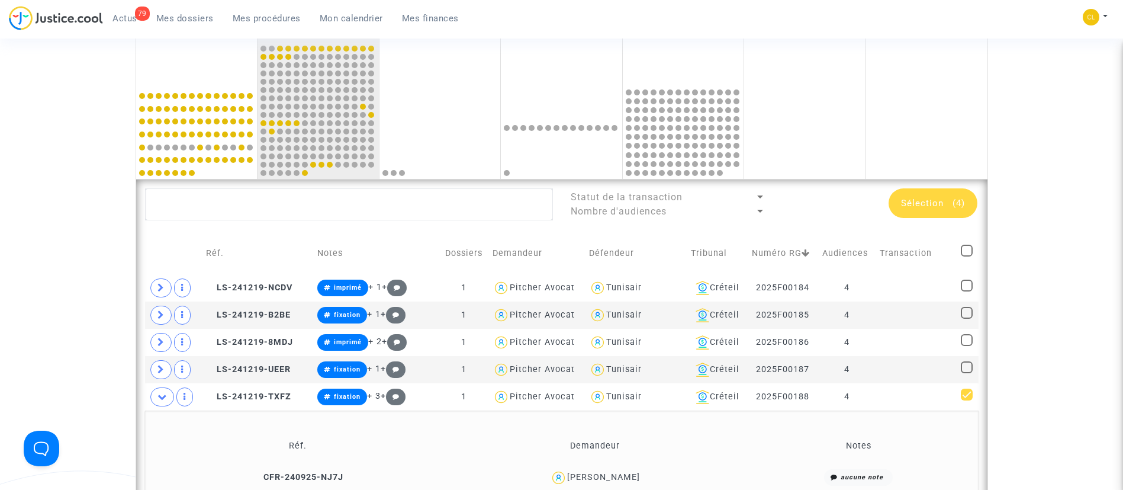
scroll to position [473, 0]
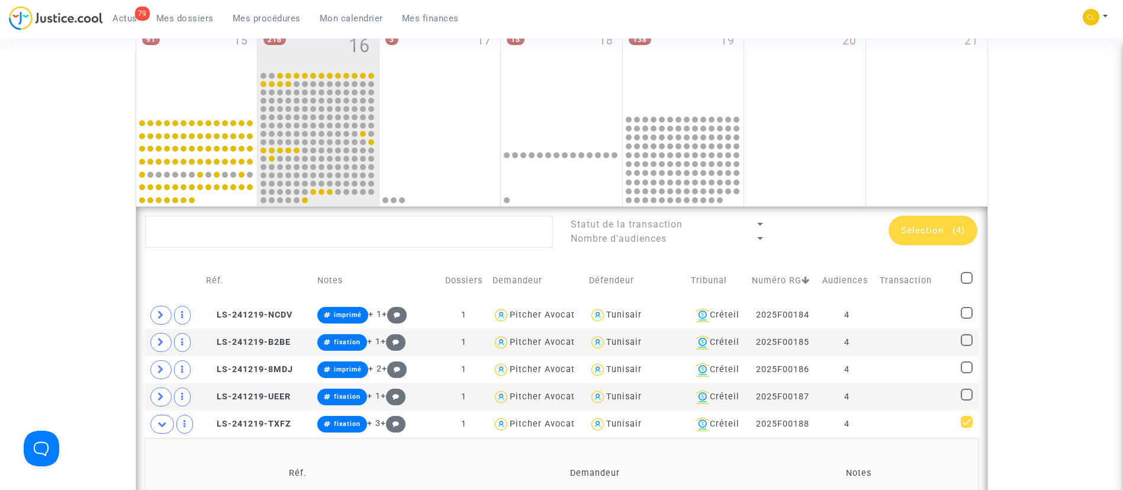
click at [948, 236] on div "Sélection (4)" at bounding box center [933, 231] width 89 height 30
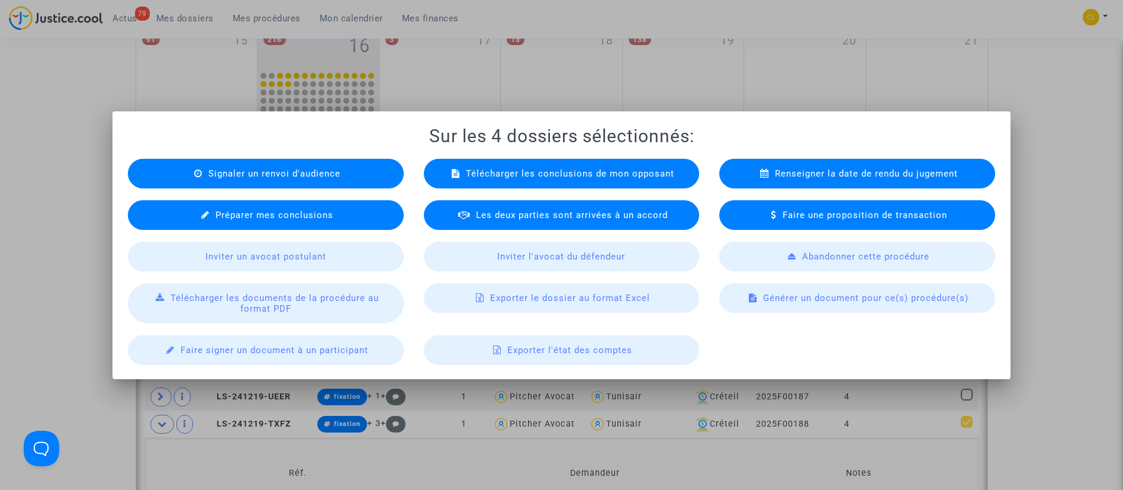
click at [846, 175] on span "Renseigner la date de rendu du jugement" at bounding box center [866, 173] width 183 height 11
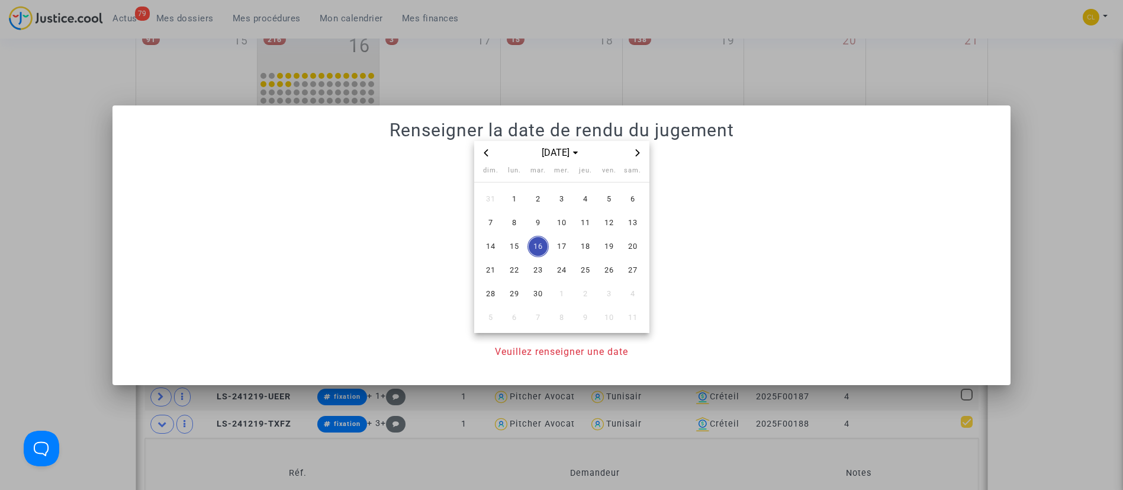
click at [636, 156] on span "Next month" at bounding box center [638, 153] width 14 height 14
click at [638, 152] on icon "Next month" at bounding box center [637, 152] width 7 height 7
click at [535, 224] on span "4" at bounding box center [538, 222] width 21 height 21
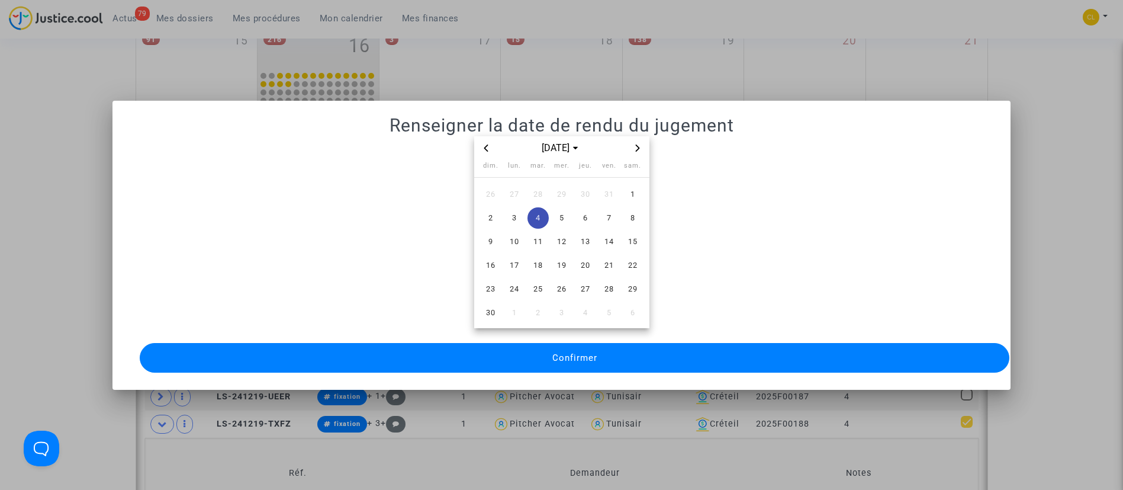
click at [610, 343] on button "Confirmer" at bounding box center [575, 358] width 870 height 30
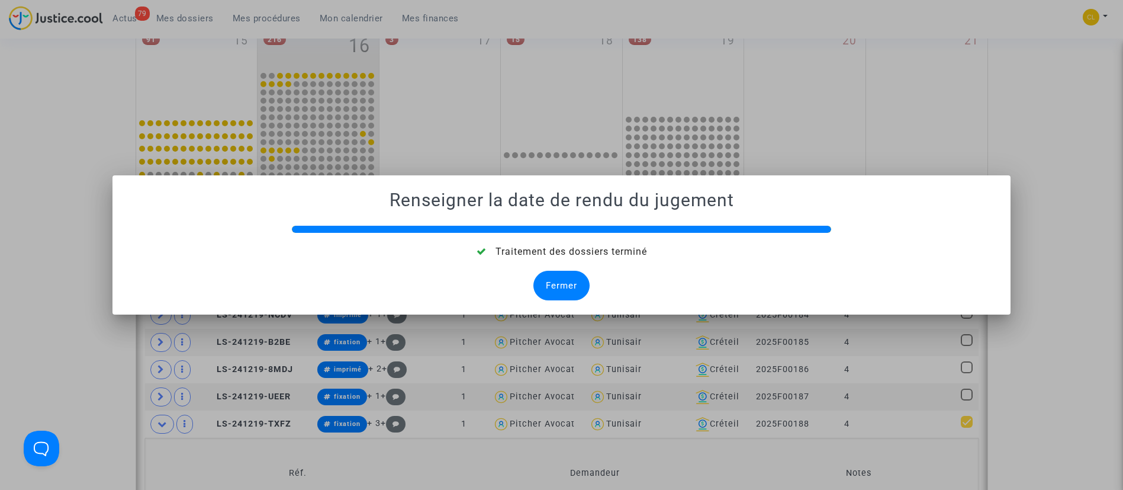
click at [567, 284] on div "Fermer" at bounding box center [562, 286] width 56 height 30
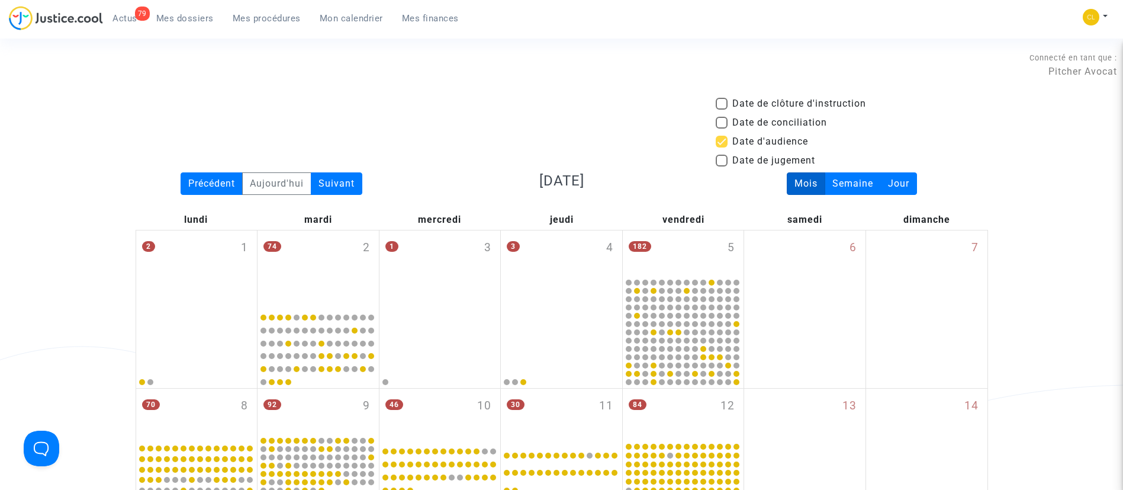
scroll to position [473, 0]
